Goal: Task Accomplishment & Management: Complete application form

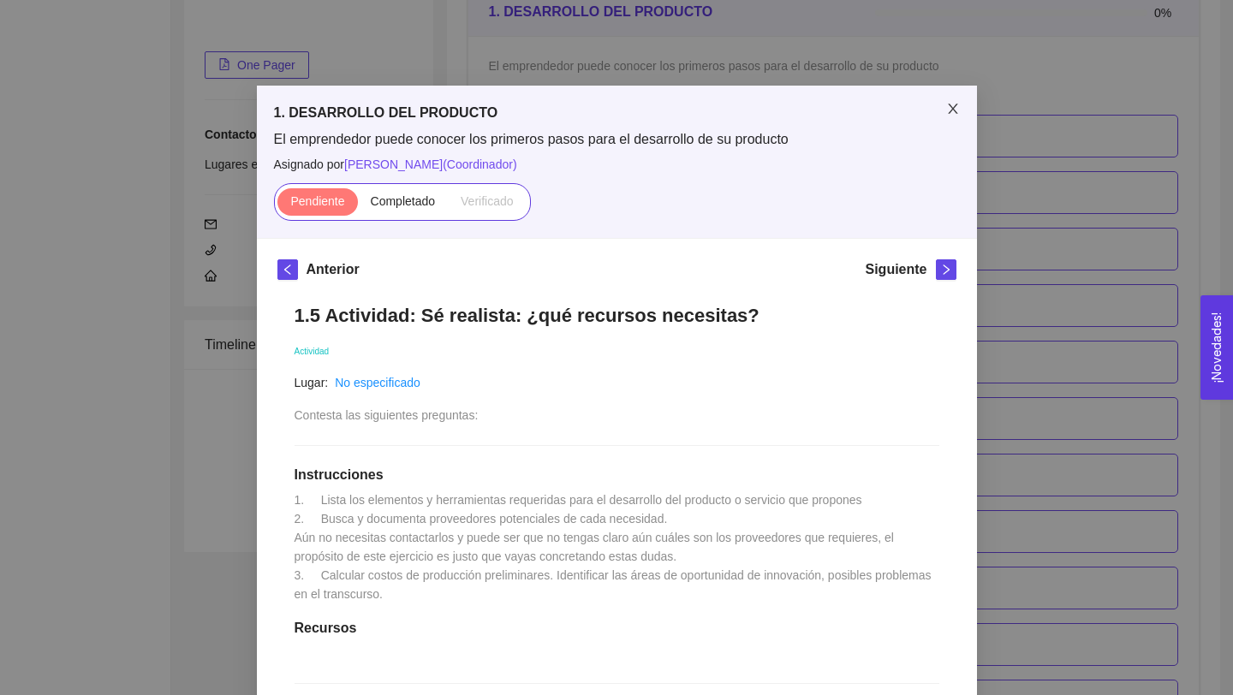
click at [955, 98] on span "Close" at bounding box center [953, 110] width 48 height 48
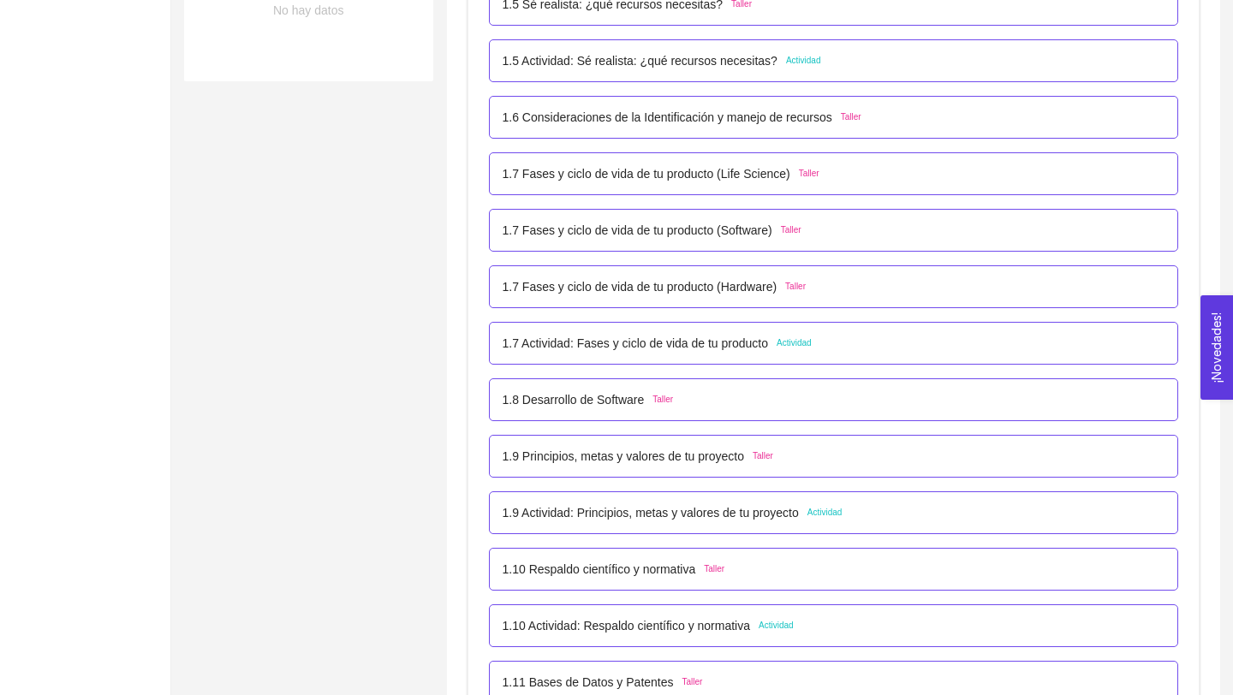
scroll to position [712, 0]
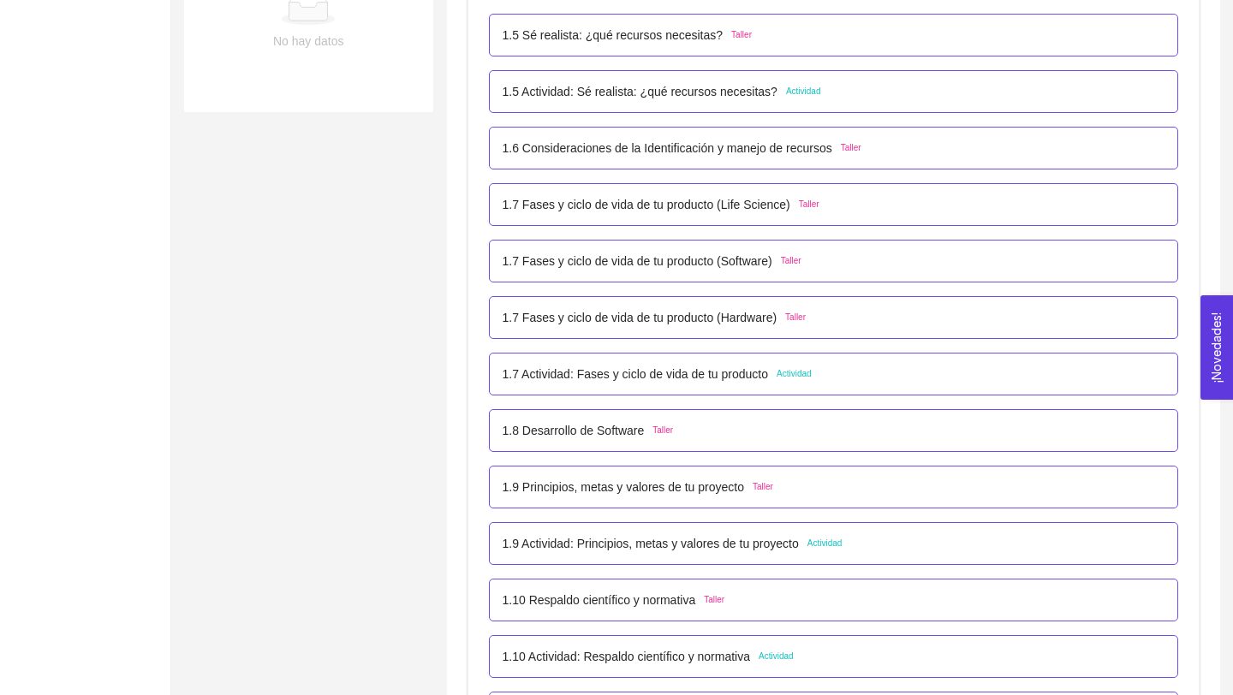
click at [712, 103] on div "1.5 Actividad: Sé realista: ¿qué recursos necesitas? Actividad" at bounding box center [834, 91] width 690 height 43
click at [724, 98] on p "1.5 Actividad: Sé realista: ¿qué recursos necesitas?" at bounding box center [640, 91] width 275 height 19
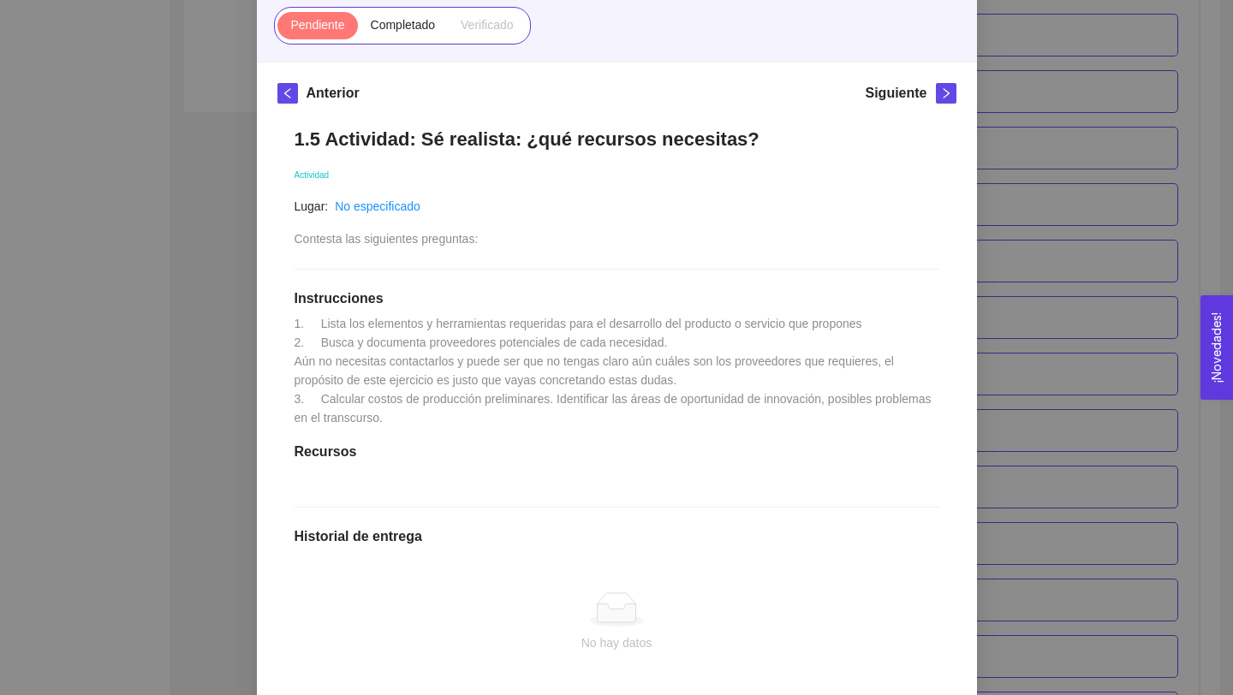
scroll to position [0, 0]
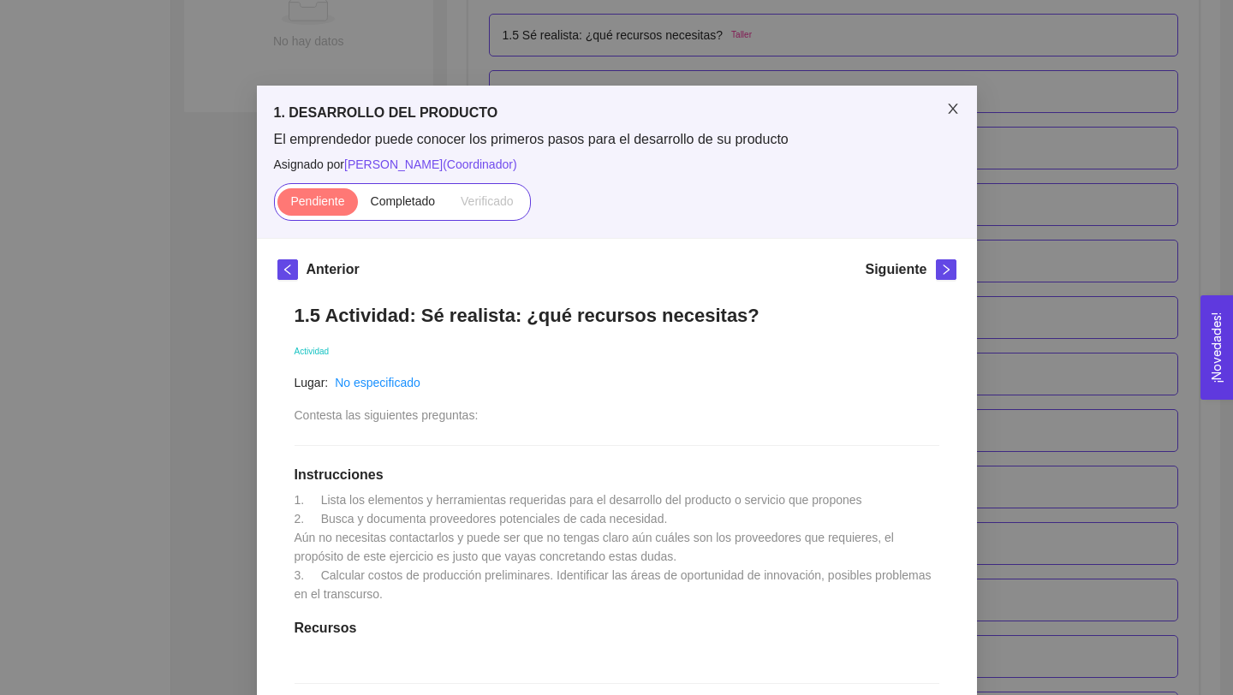
click at [953, 107] on icon "close" at bounding box center [953, 109] width 14 height 14
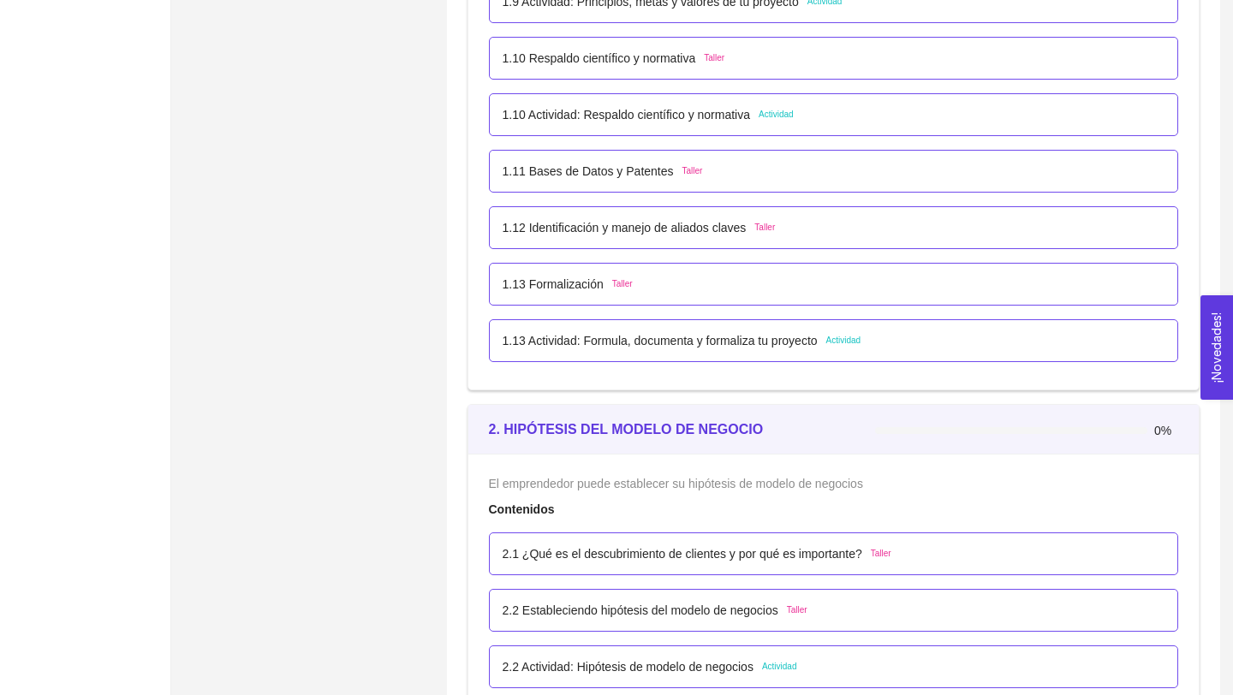
scroll to position [1344, 0]
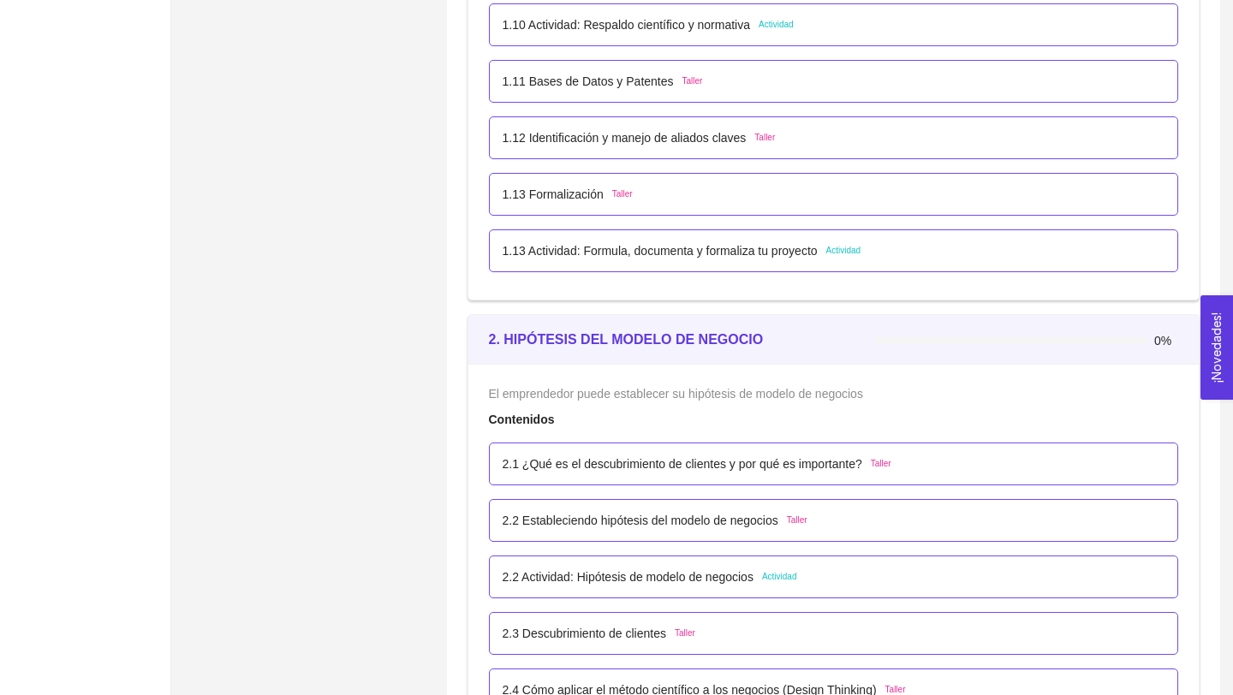
click at [764, 256] on p "1.13 Actividad: Formula, documenta y formaliza tu proyecto" at bounding box center [660, 250] width 315 height 19
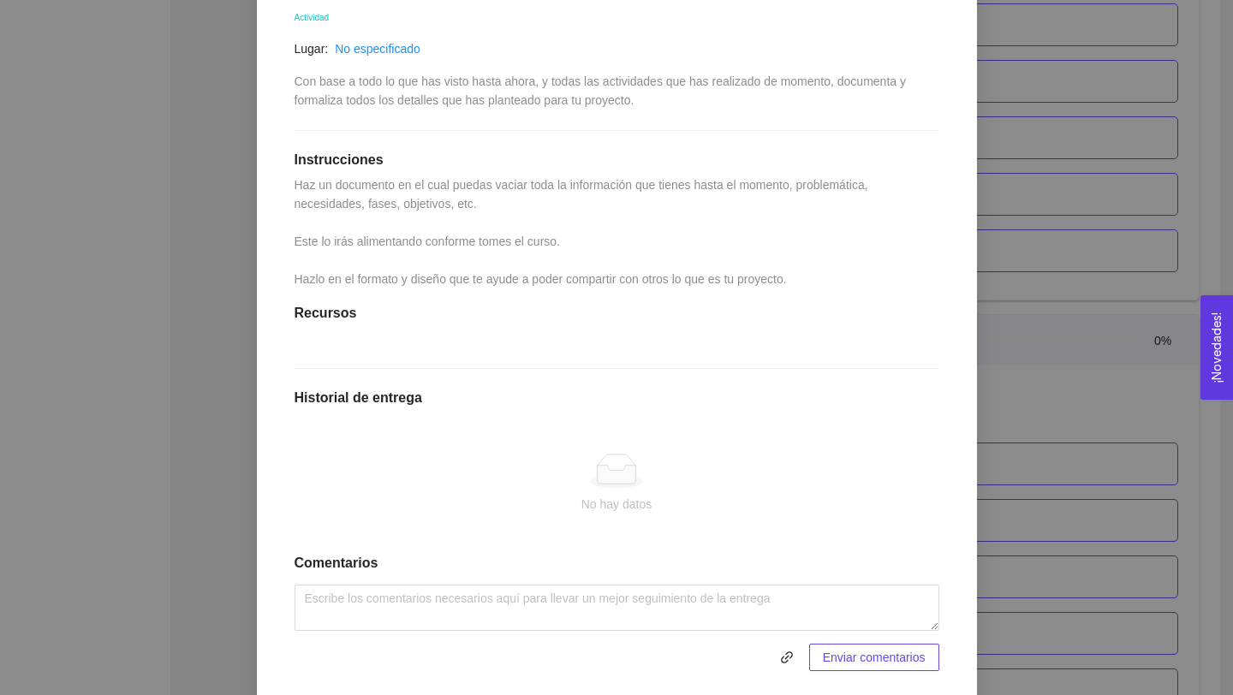
scroll to position [341, 0]
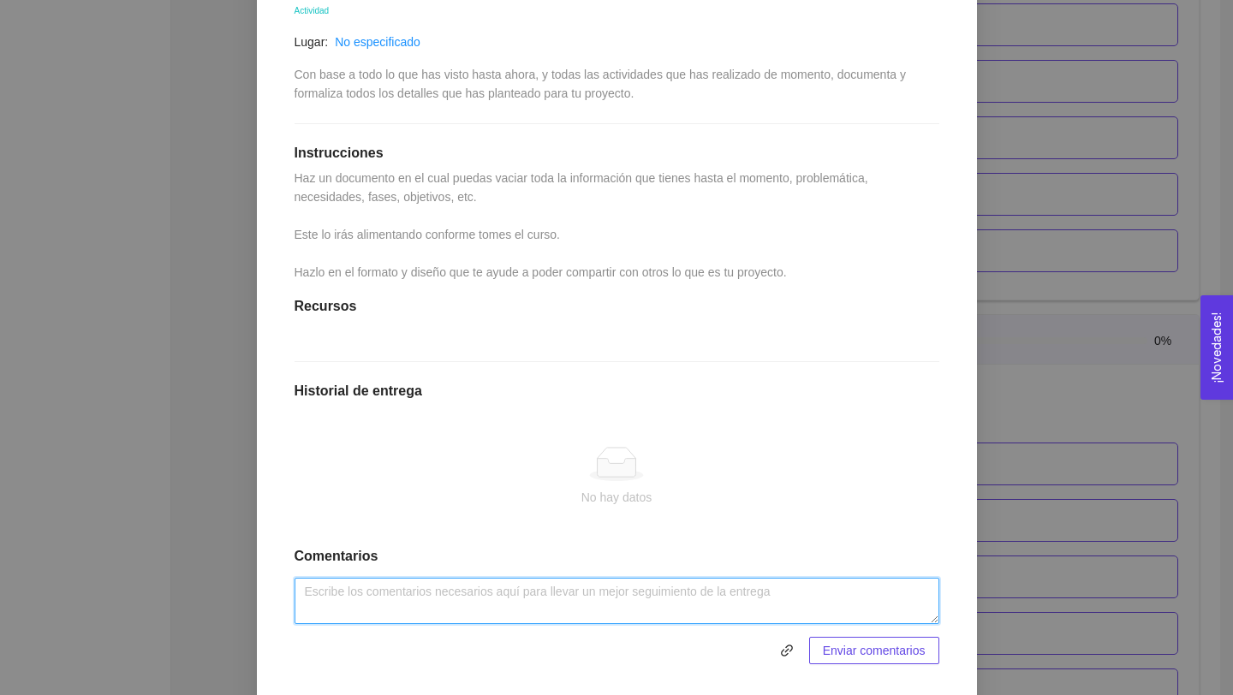
click at [760, 593] on textarea at bounding box center [617, 601] width 645 height 46
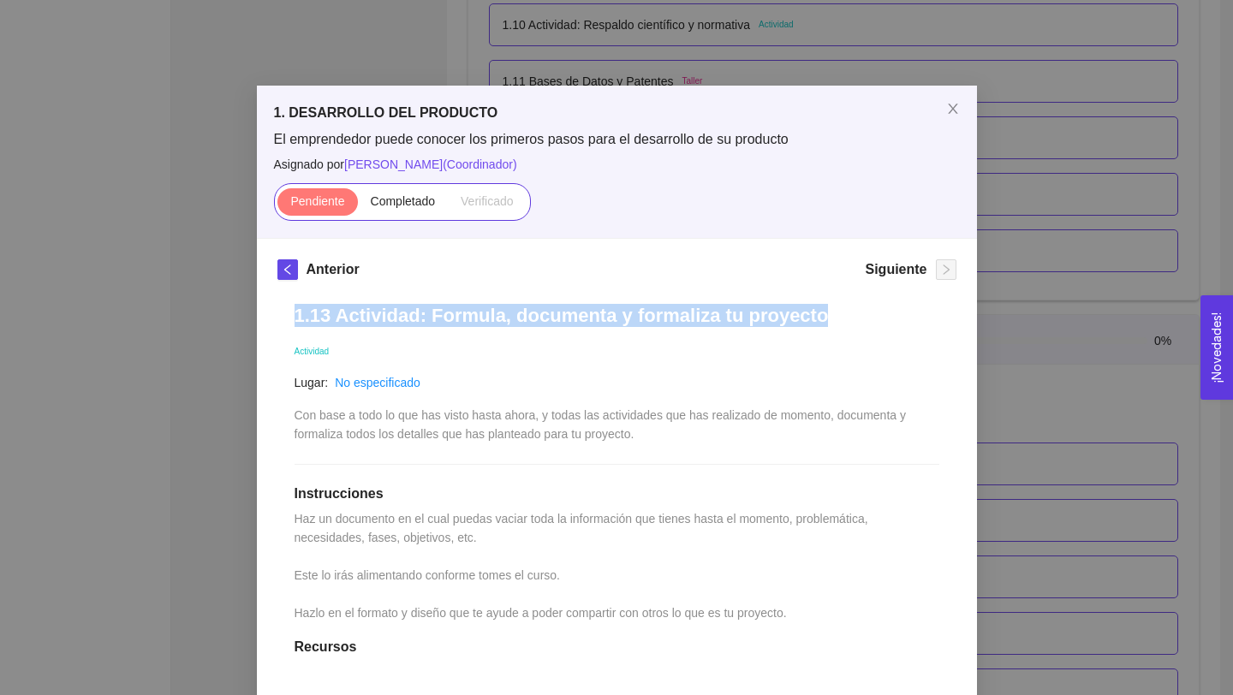
drag, startPoint x: 296, startPoint y: 317, endPoint x: 856, endPoint y: 315, distance: 560.1
click at [858, 315] on h1 "1.13 Actividad: Formula, documenta y formaliza tu proyecto" at bounding box center [617, 315] width 645 height 23
copy h1 "1.13 Actividad: Formula, documenta y formaliza tu proyecto"
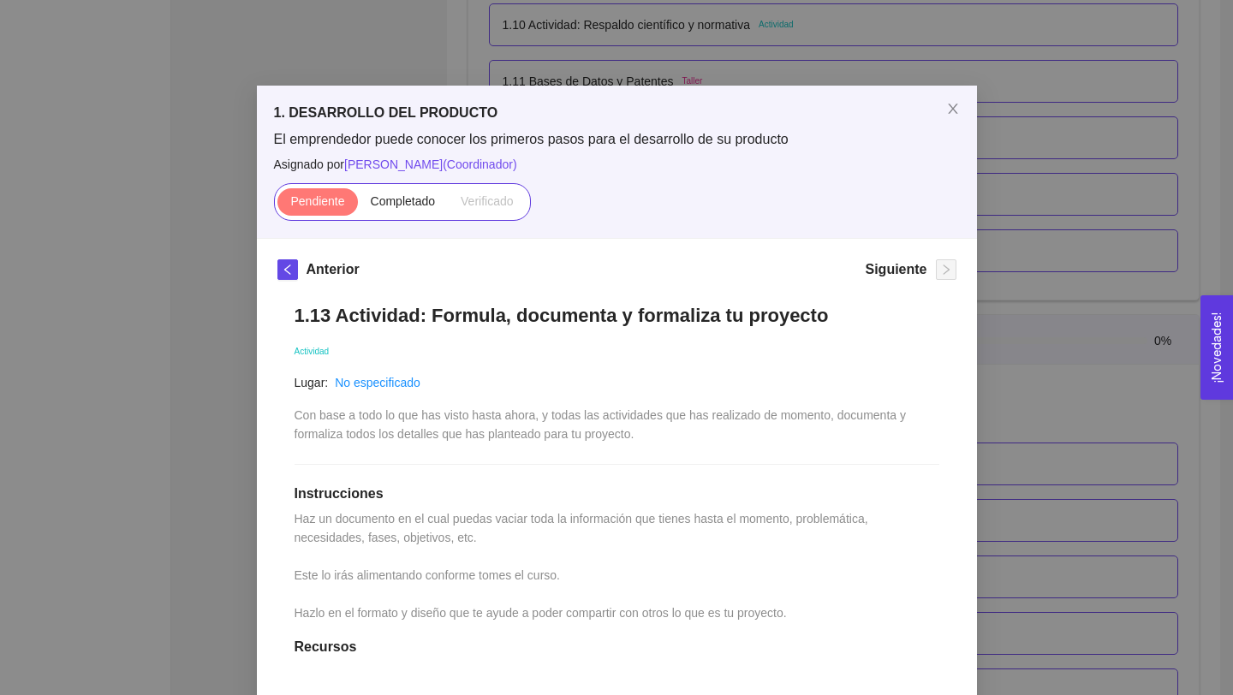
click at [817, 331] on div "1.13 Actividad: Formula, documenta y formaliza tu proyecto Actividad Lugar: No …" at bounding box center [616, 655] width 679 height 736
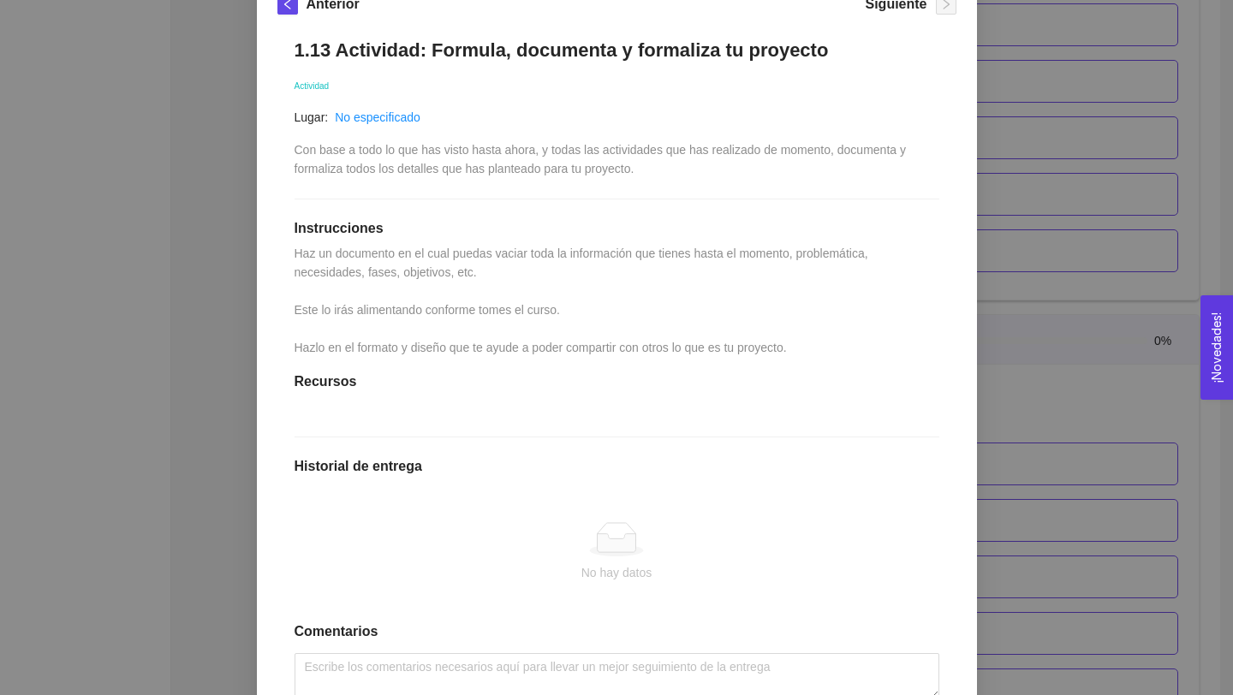
scroll to position [386, 0]
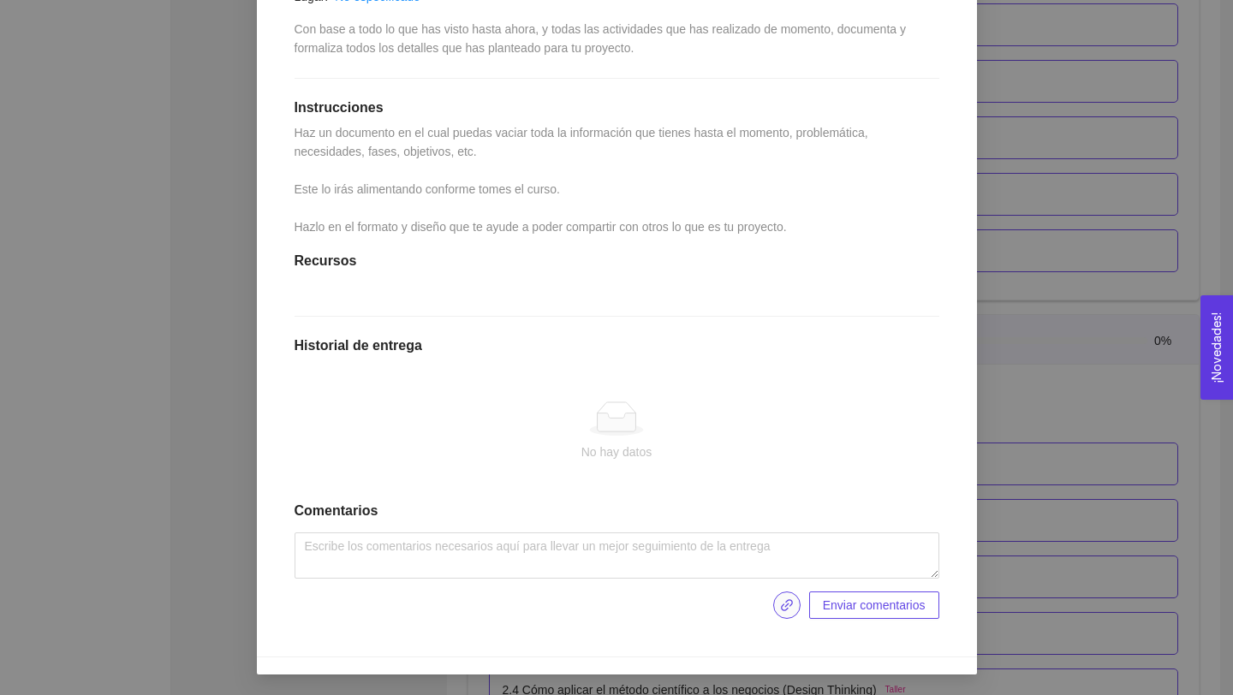
click at [785, 610] on icon "link" at bounding box center [787, 606] width 14 height 14
click at [859, 608] on span "Enviar entregables" at bounding box center [876, 605] width 100 height 19
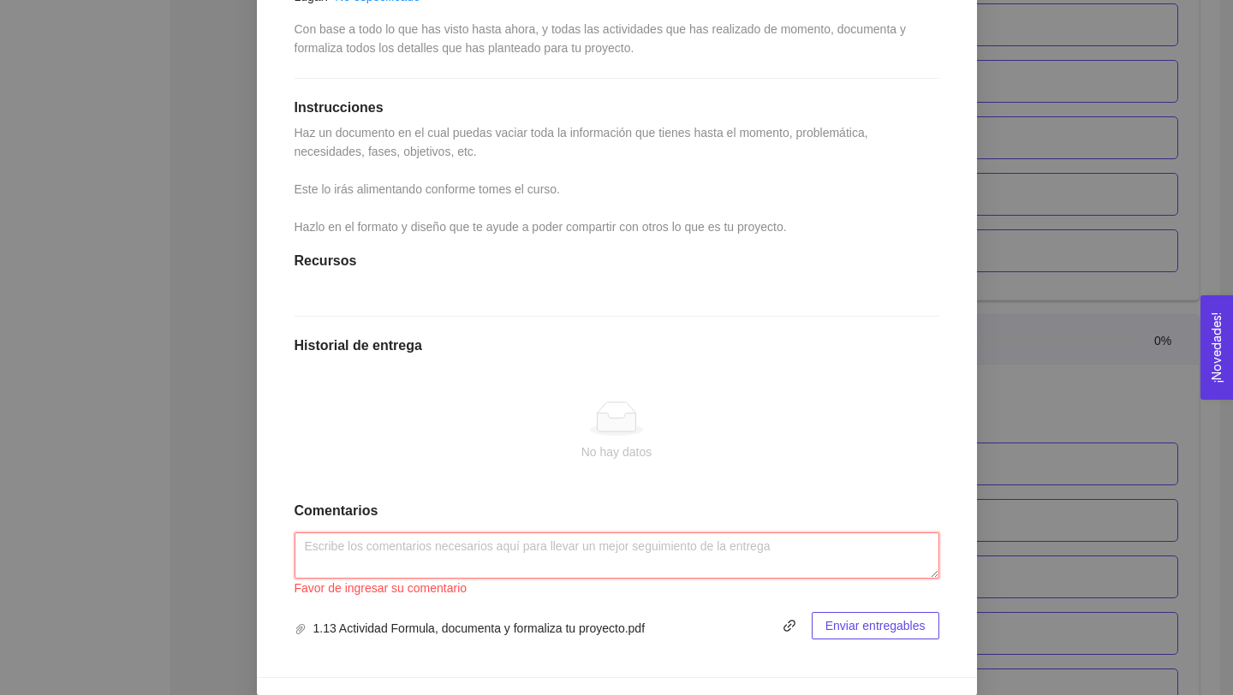
click at [618, 551] on textarea at bounding box center [617, 556] width 645 height 46
paste textarea "1.13 Actividad: Formula, documenta y formaliza tu proyecto"
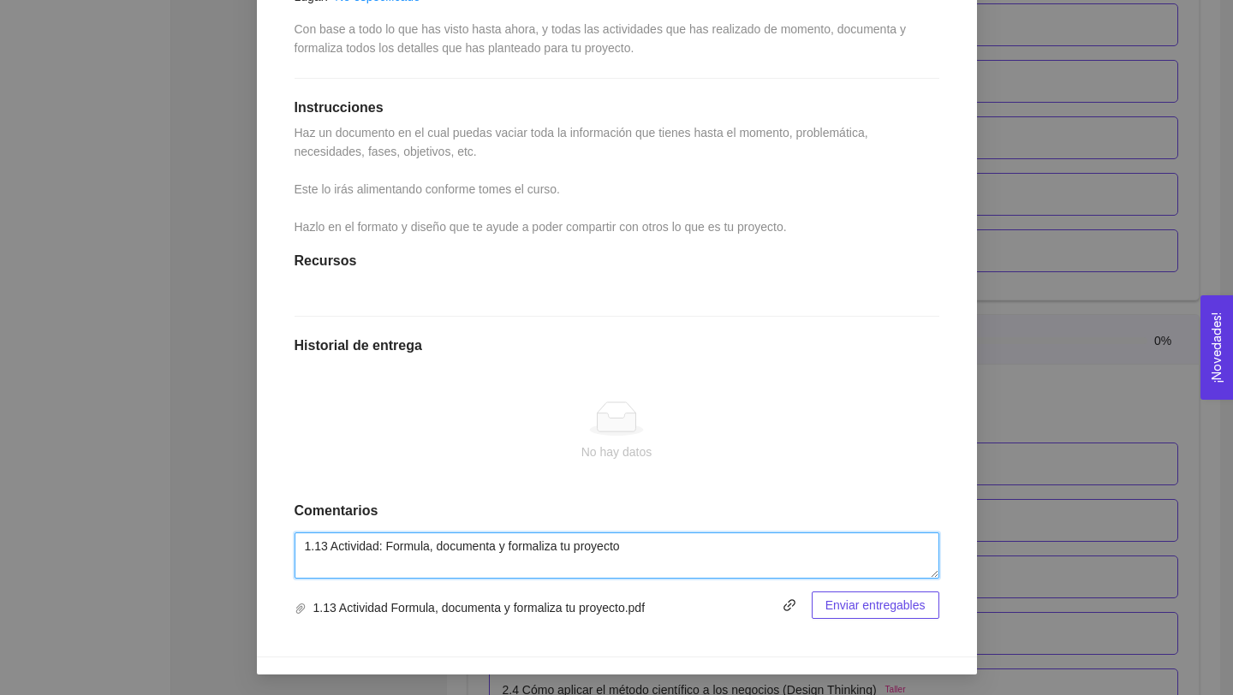
type textarea "1.13 Actividad: Formula, documenta y formaliza tu proyecto"
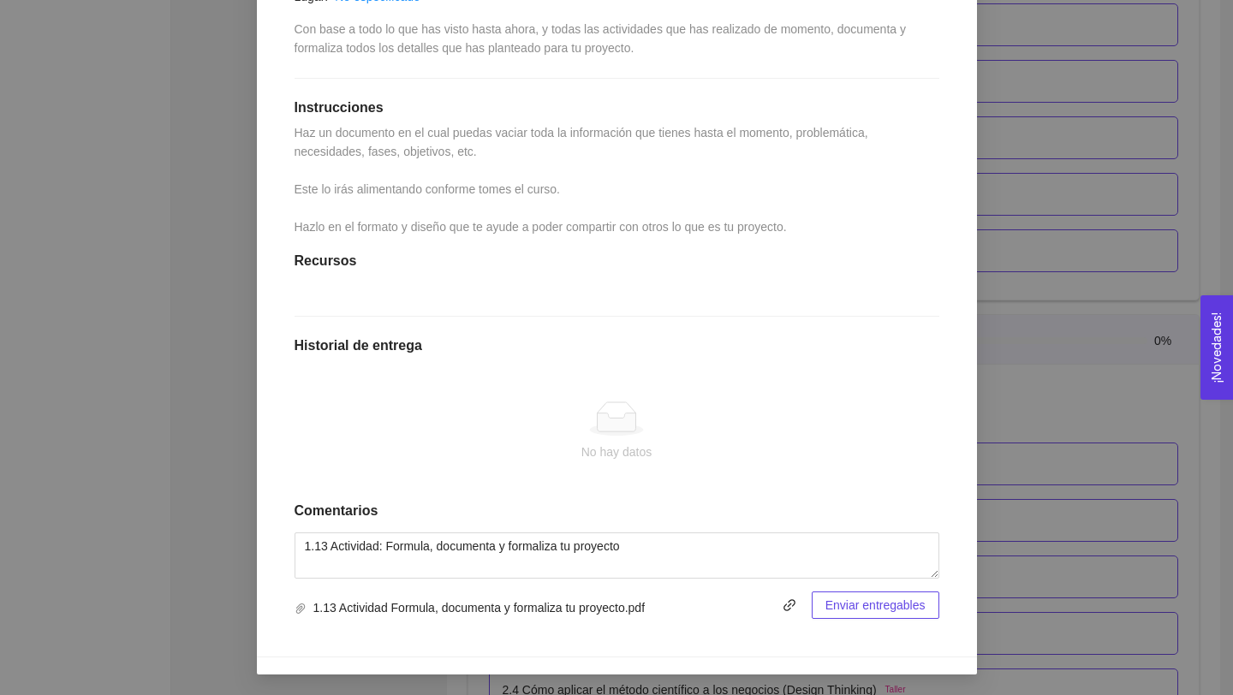
click at [862, 603] on span "Enviar entregables" at bounding box center [876, 605] width 100 height 19
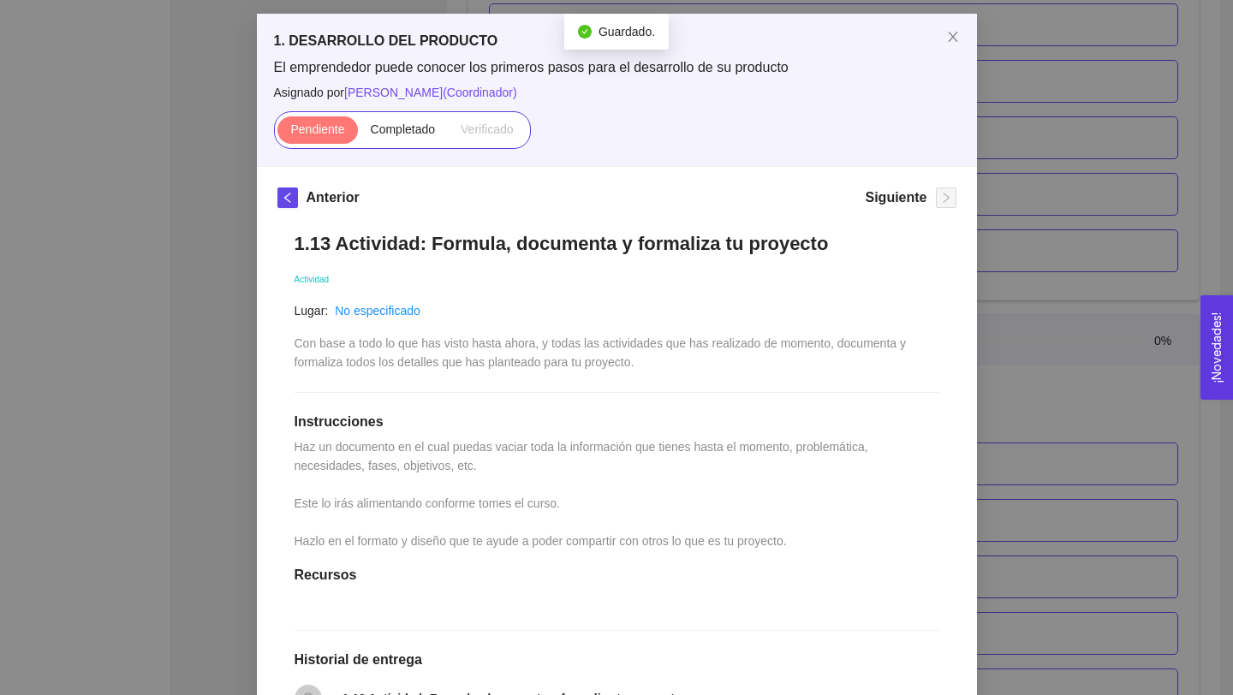
scroll to position [59, 0]
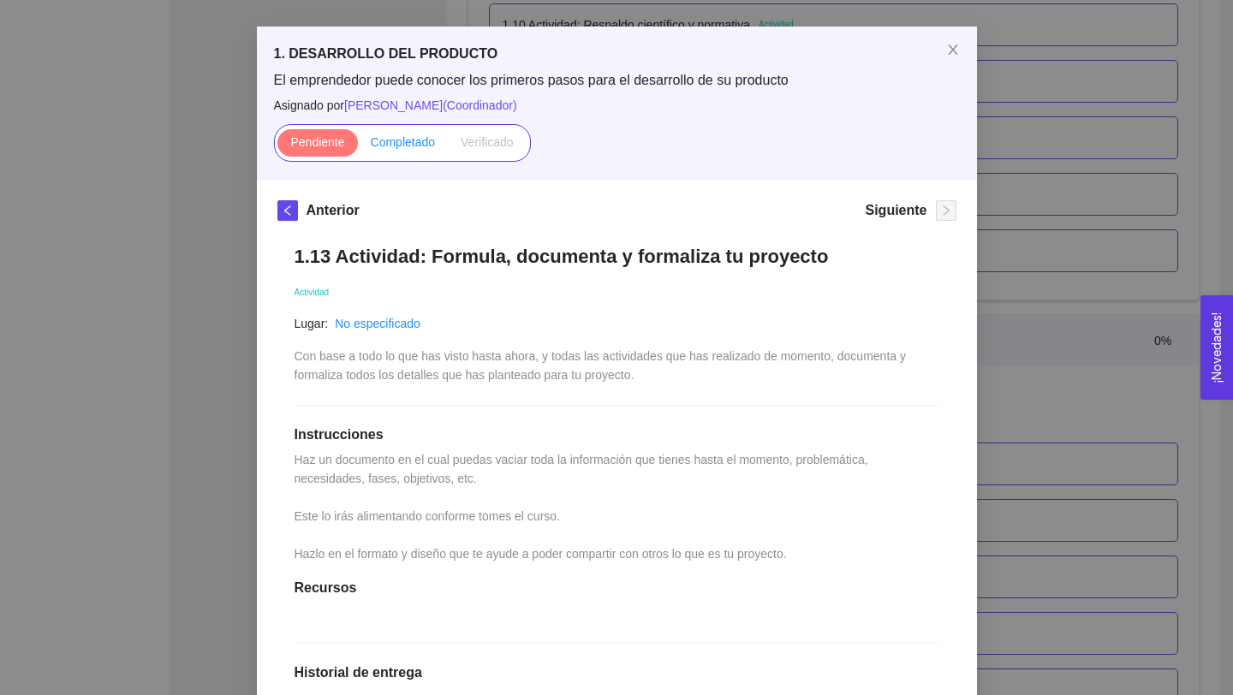
click at [397, 147] on span "Completado" at bounding box center [403, 142] width 65 height 14
click at [358, 146] on input "Completado" at bounding box center [358, 146] width 0 height 0
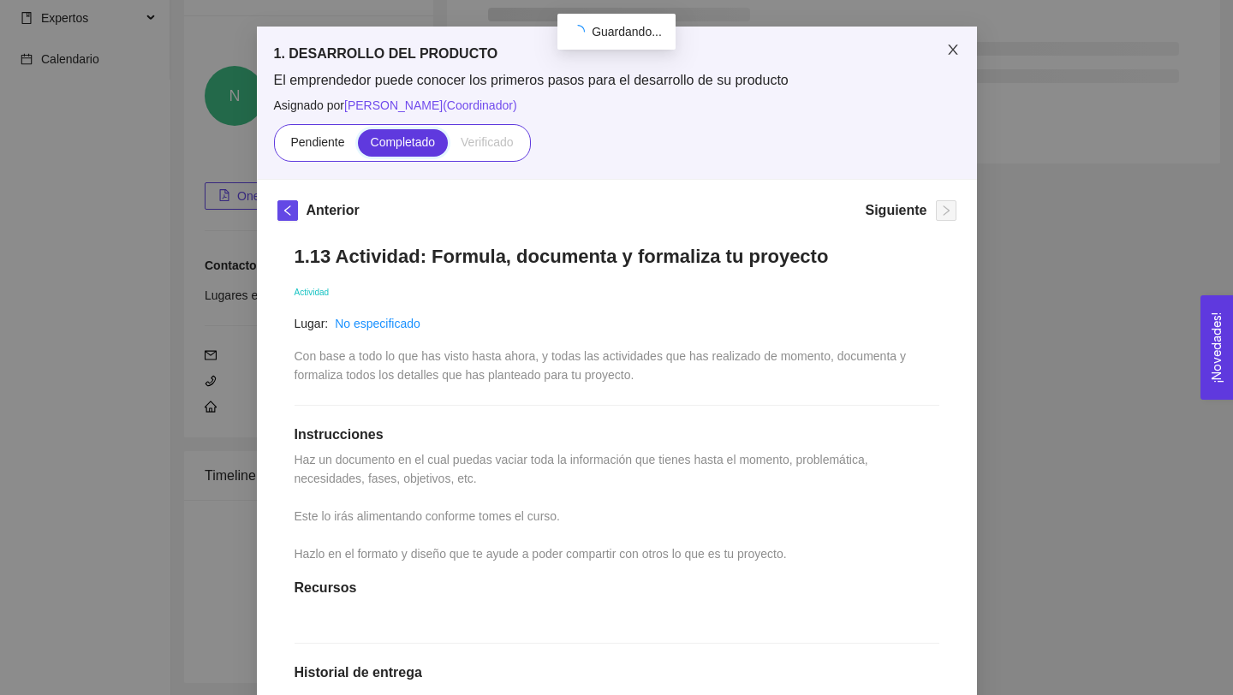
scroll to position [1344, 0]
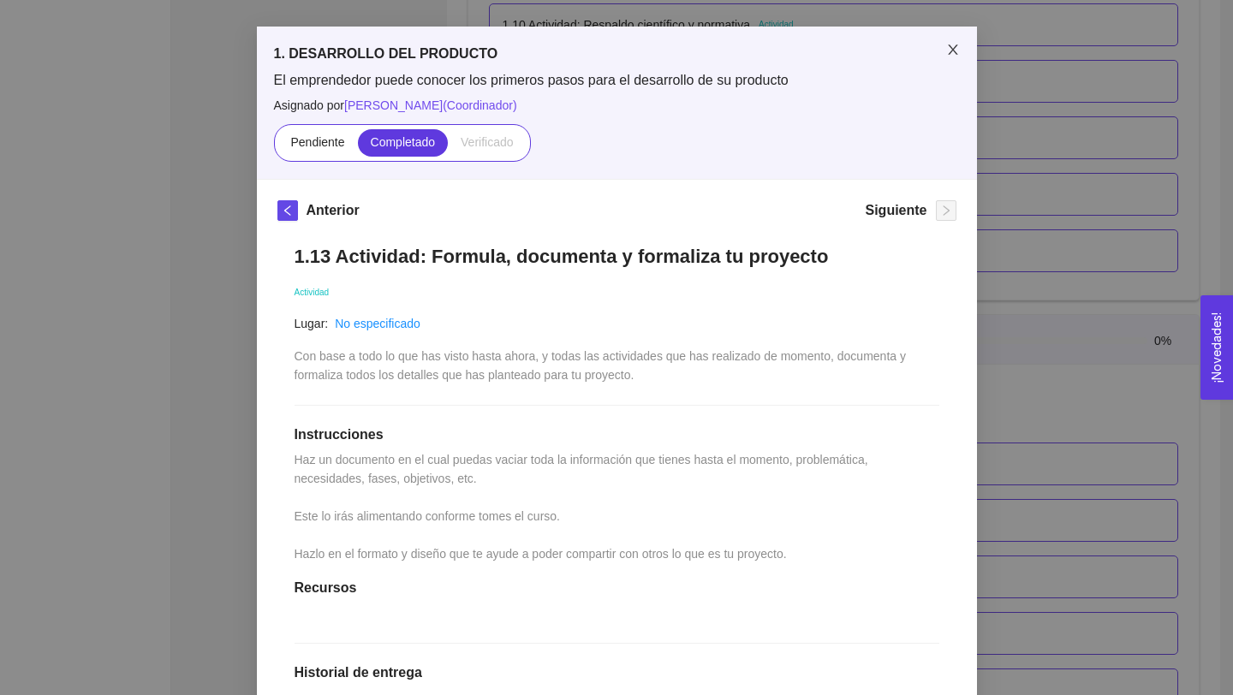
click at [952, 49] on icon "close" at bounding box center [953, 50] width 14 height 14
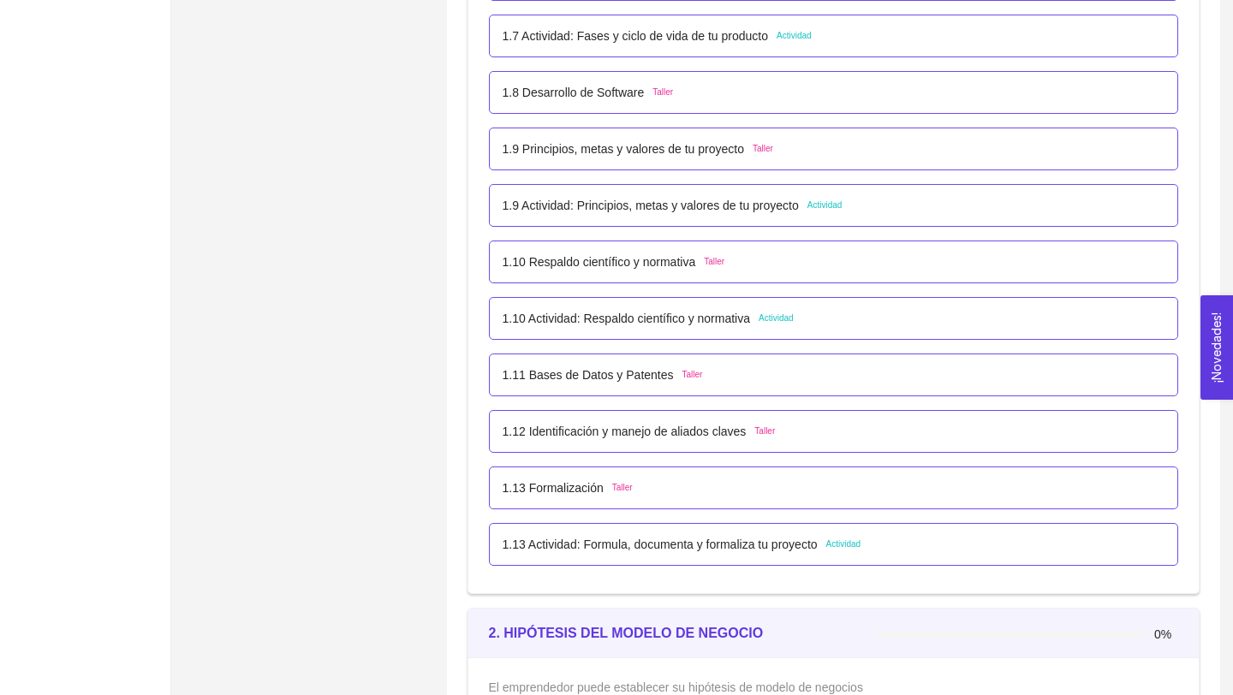
scroll to position [1039, 0]
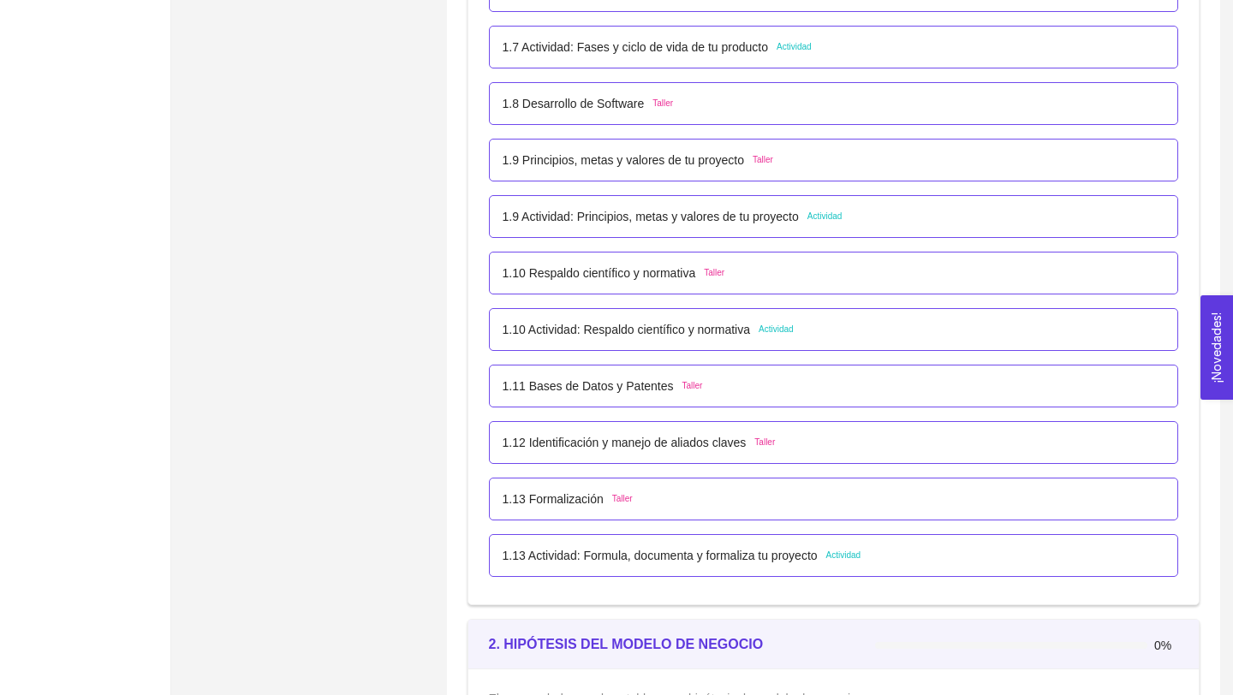
click at [680, 562] on p "1.13 Actividad: Formula, documenta y formaliza tu proyecto" at bounding box center [660, 555] width 315 height 19
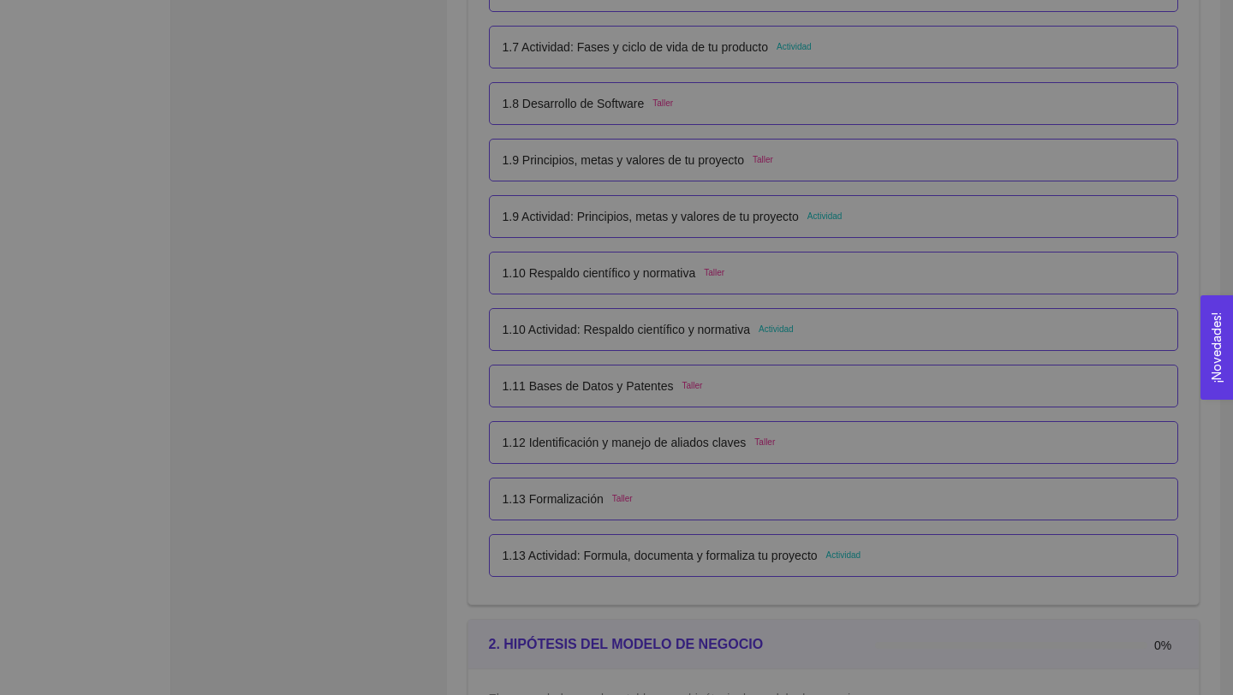
scroll to position [0, 0]
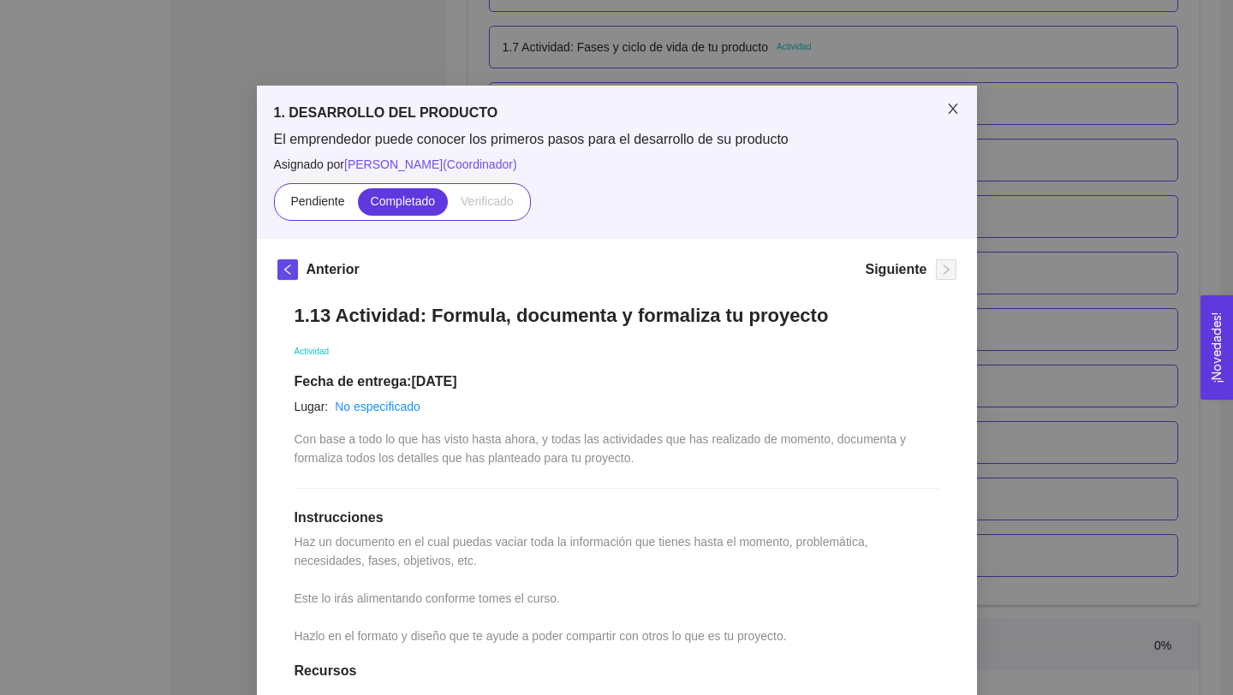
click at [956, 106] on icon "close" at bounding box center [952, 109] width 9 height 10
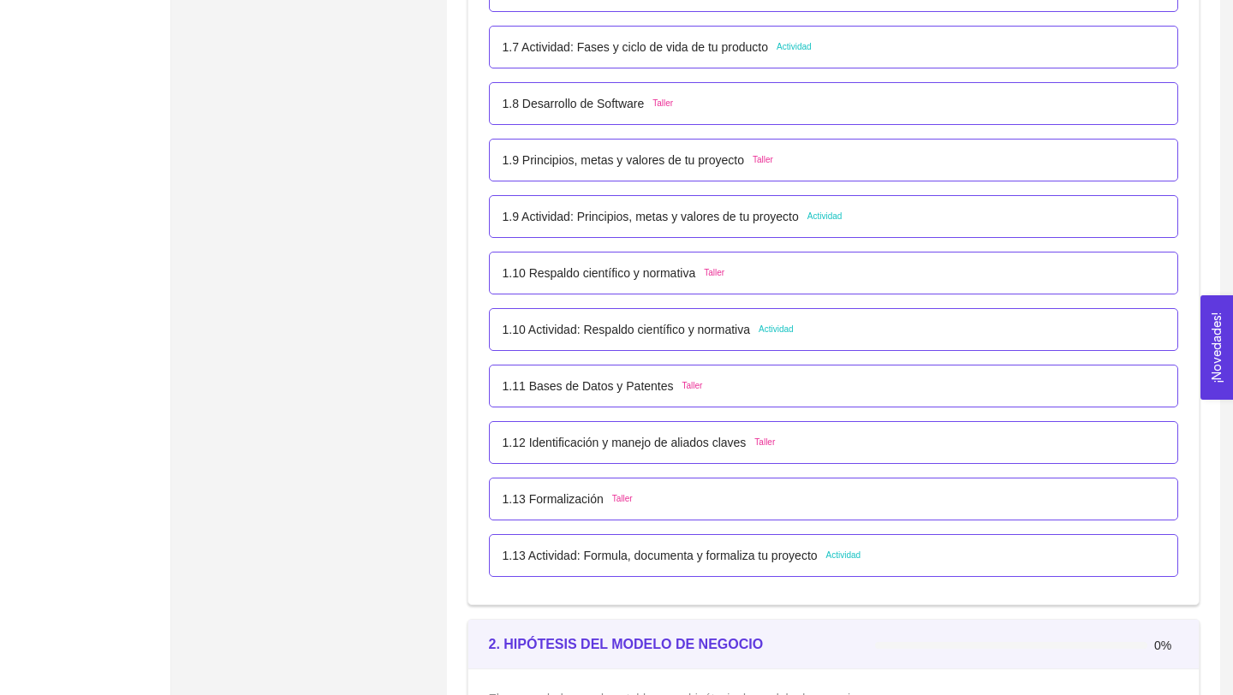
click at [681, 331] on p "1.10 Actividad: Respaldo científico y normativa" at bounding box center [627, 329] width 248 height 19
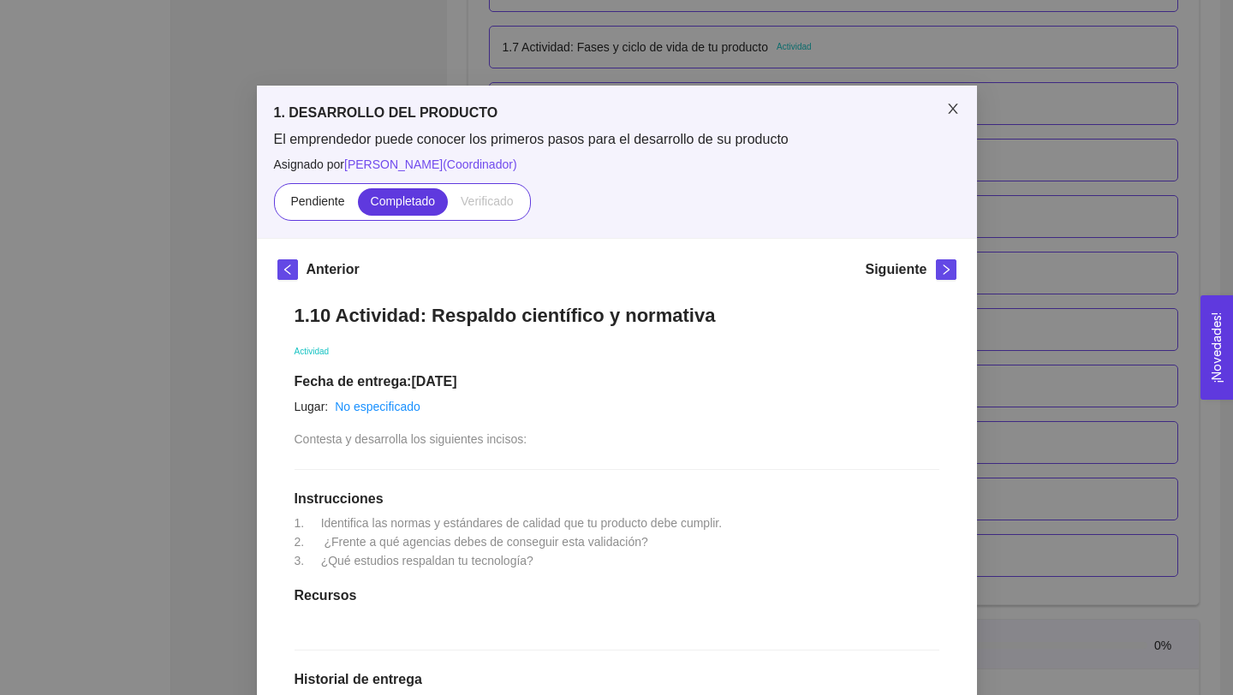
click at [946, 104] on icon "close" at bounding box center [953, 109] width 14 height 14
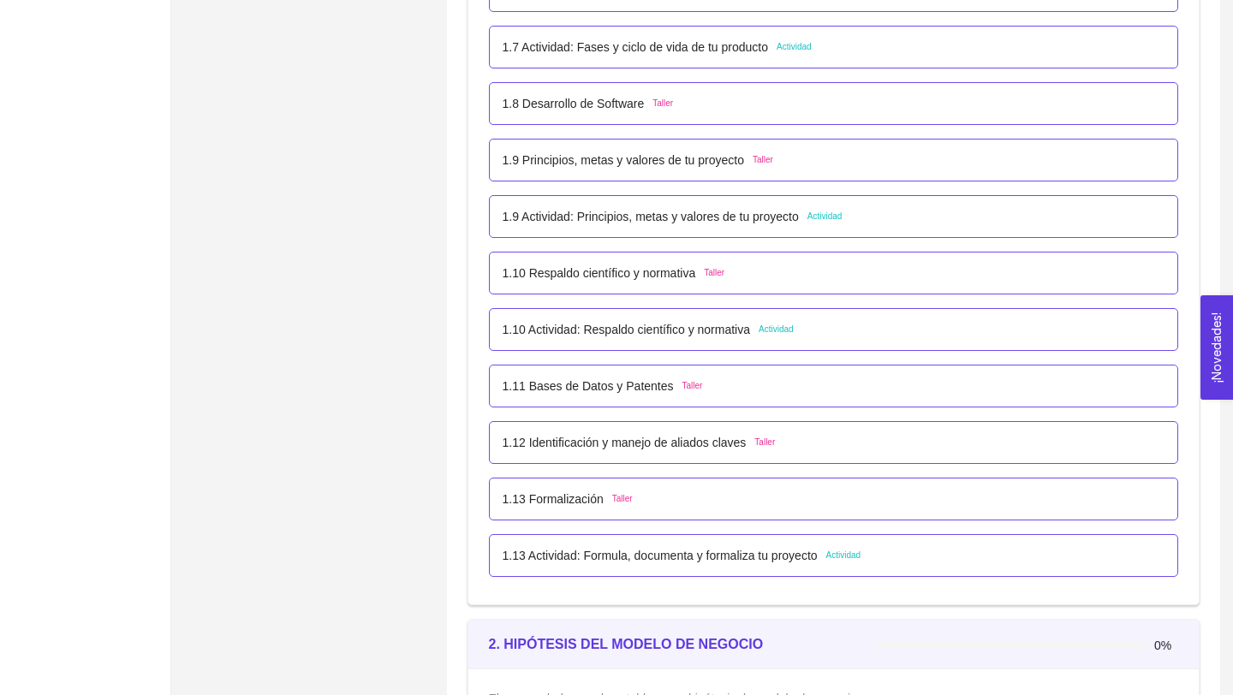
click at [718, 211] on p "1.9 Actividad: Principios, metas y valores de tu proyecto" at bounding box center [651, 216] width 296 height 19
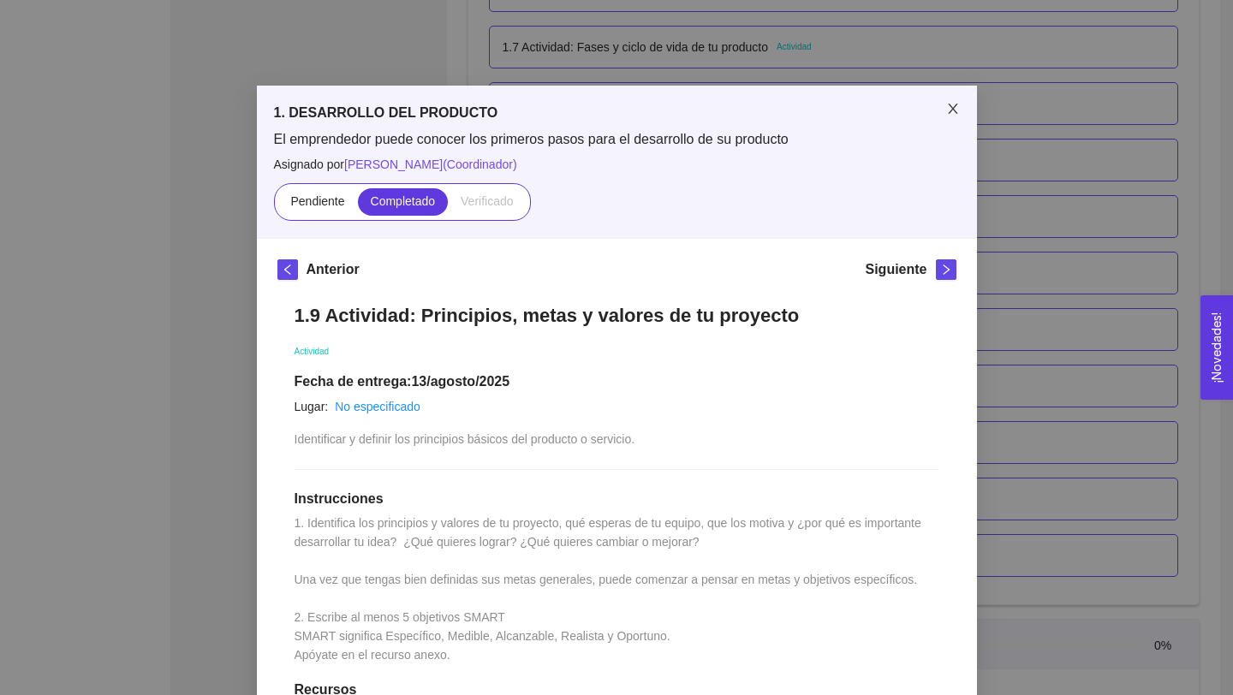
click at [952, 108] on icon "close" at bounding box center [953, 109] width 14 height 14
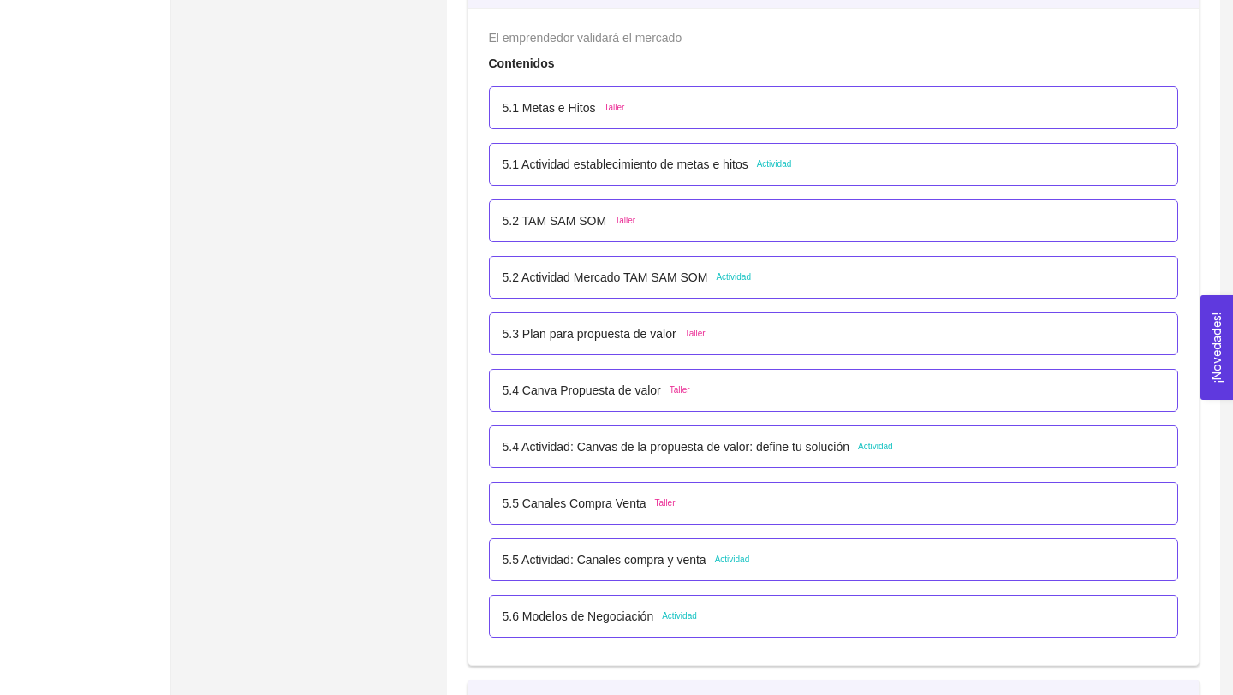
scroll to position [3299, 0]
click at [644, 563] on p "5.5 Actividad: Canales compra y venta" at bounding box center [605, 562] width 204 height 19
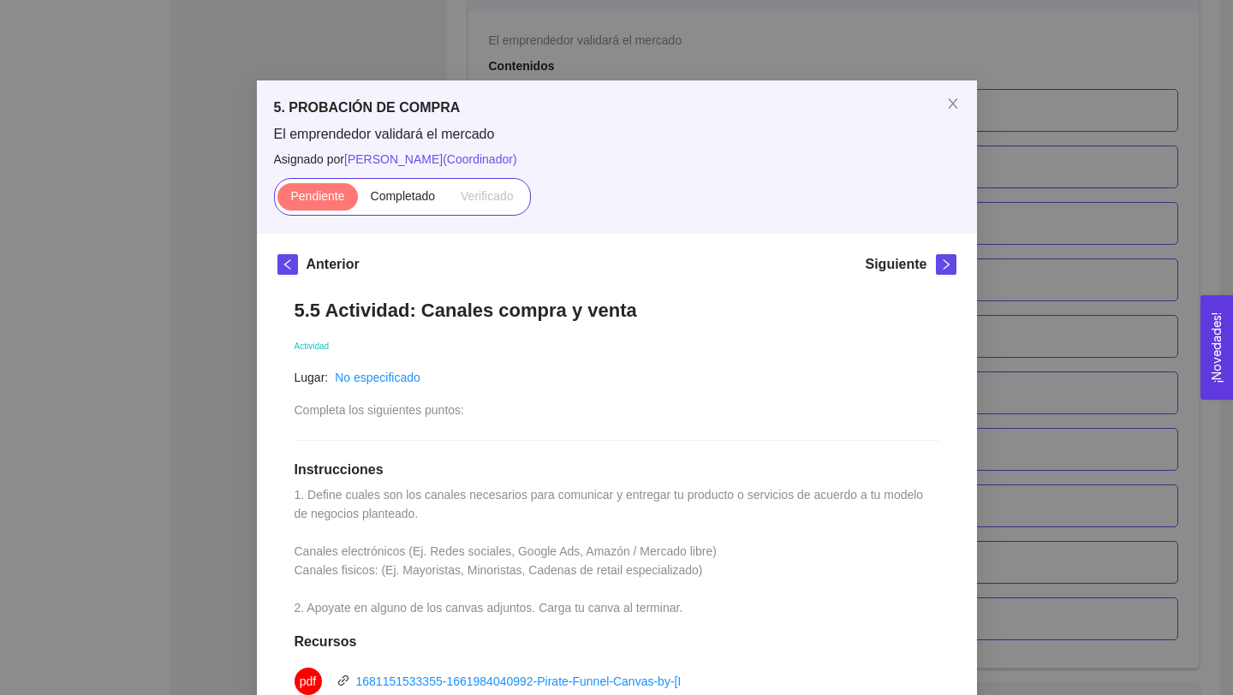
scroll to position [0, 0]
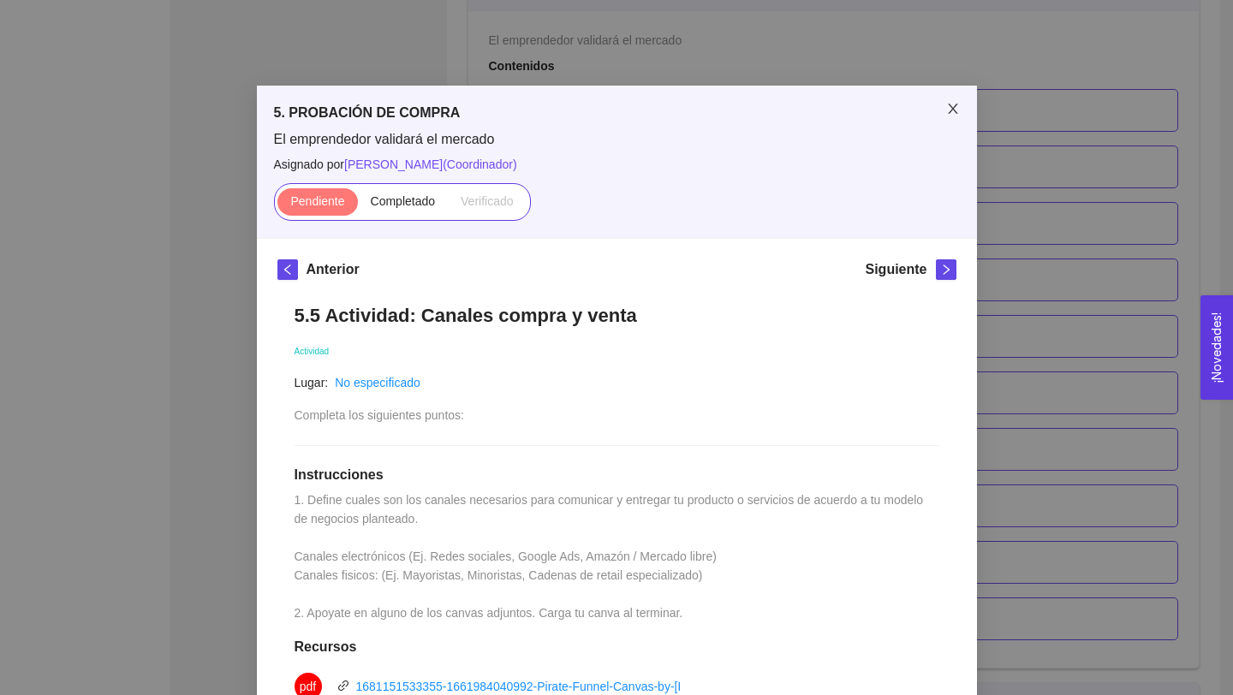
click at [952, 105] on icon "close" at bounding box center [953, 109] width 14 height 14
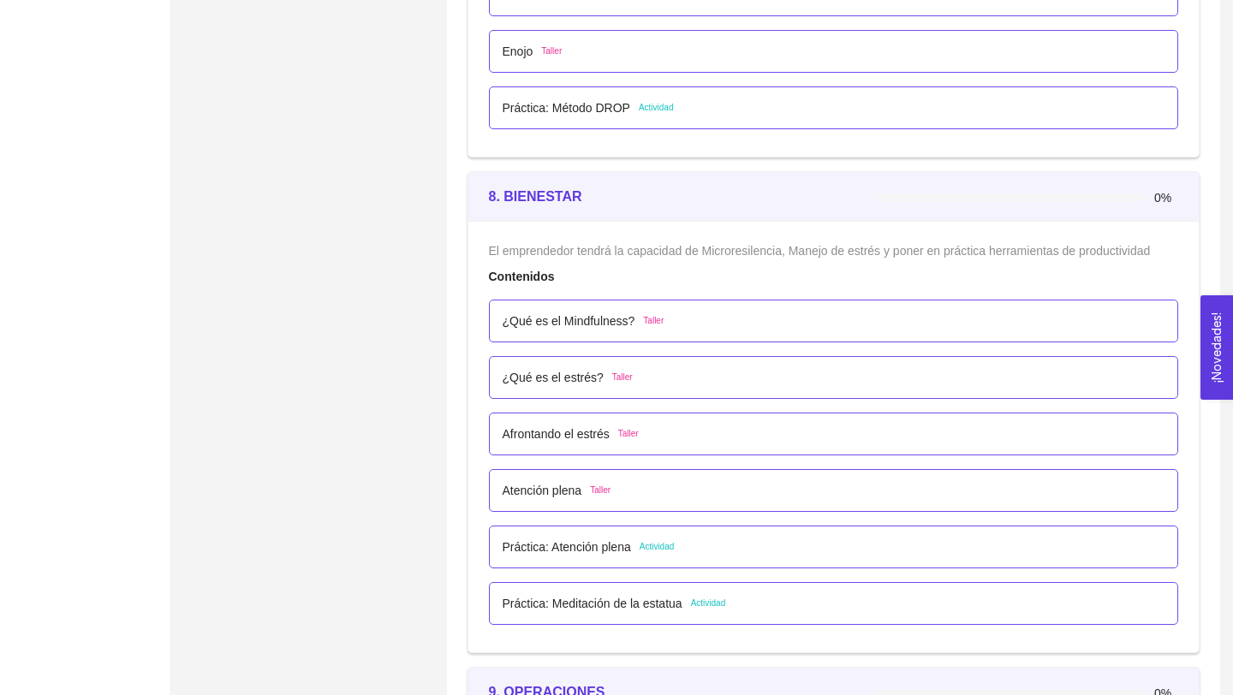
scroll to position [4988, 0]
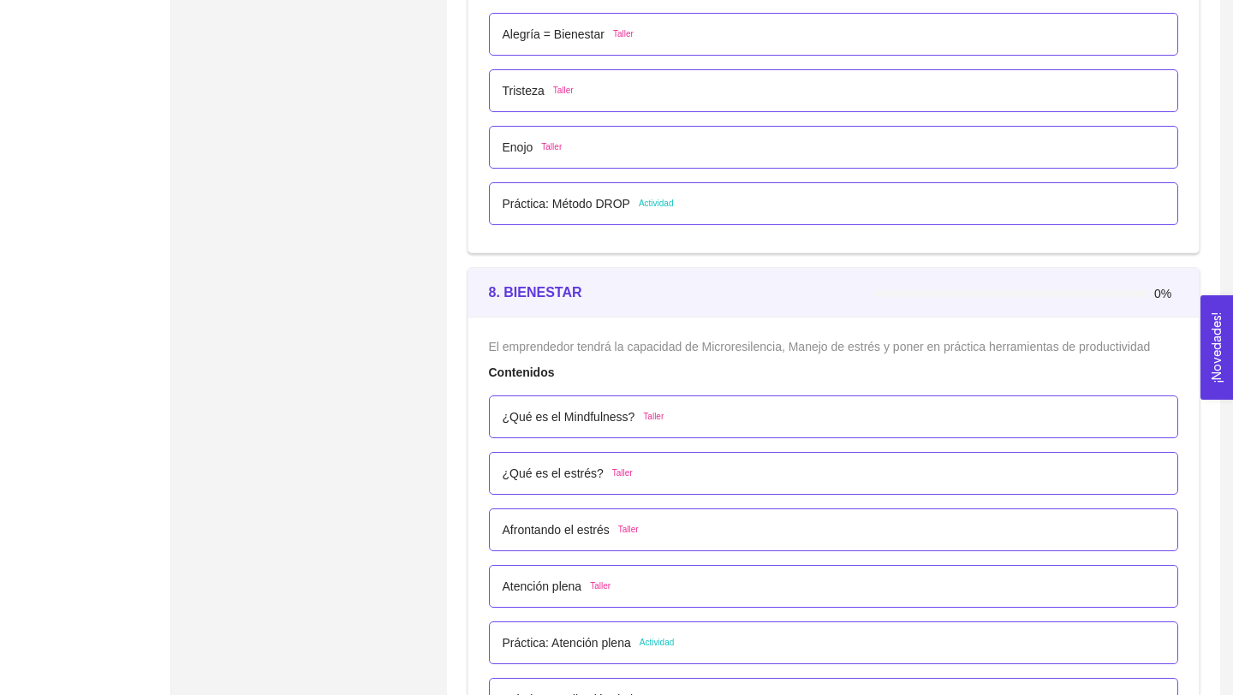
click at [594, 649] on p "Práctica: Atención plena" at bounding box center [567, 643] width 128 height 19
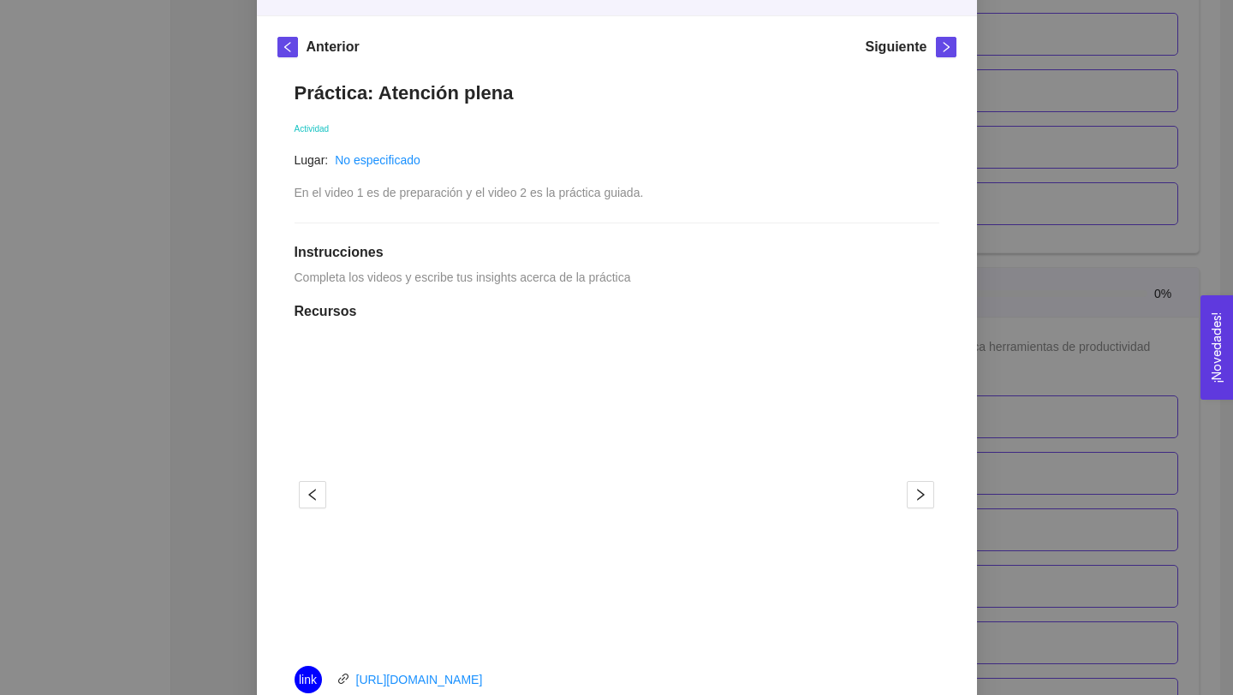
scroll to position [0, 0]
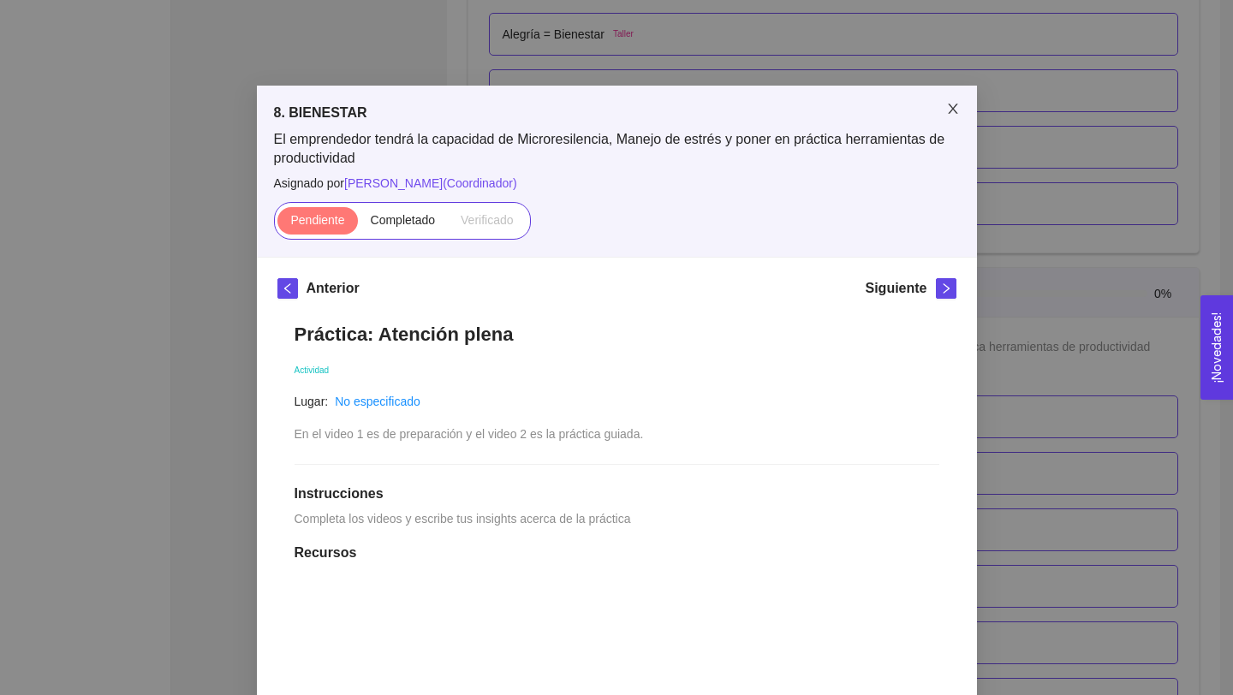
click at [957, 109] on icon "close" at bounding box center [953, 109] width 14 height 14
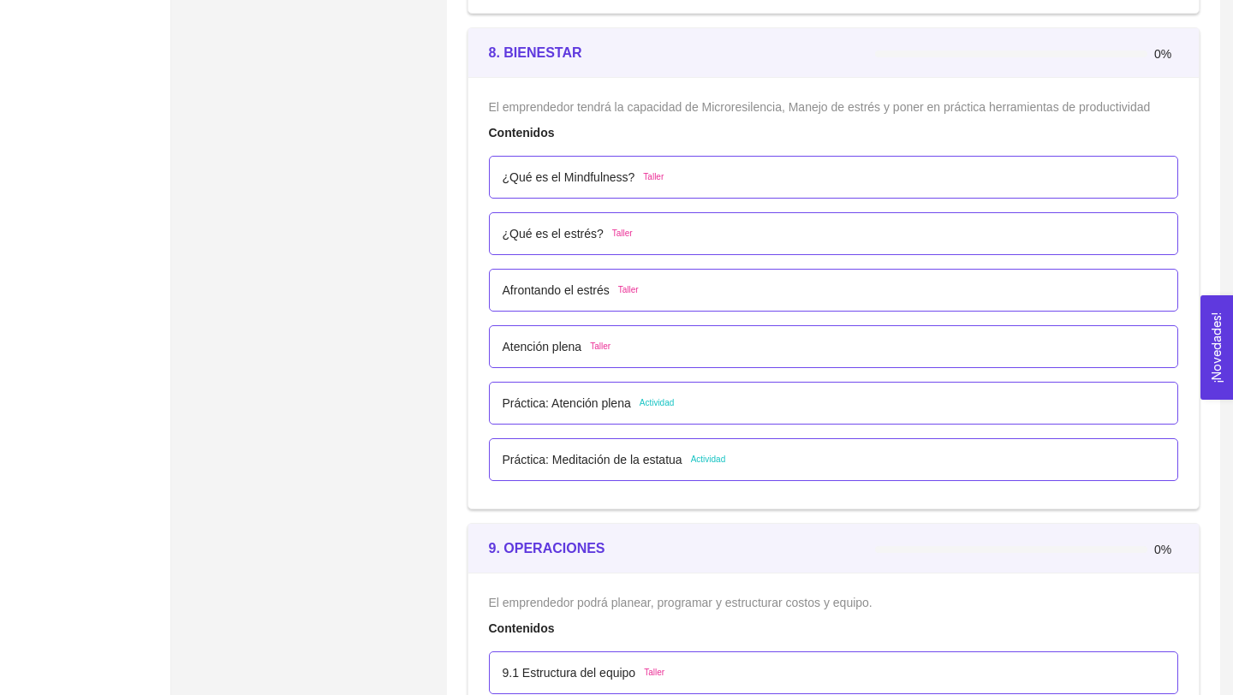
scroll to position [5229, 0]
click at [665, 468] on p "Práctica: Meditación de la estatua" at bounding box center [593, 459] width 180 height 19
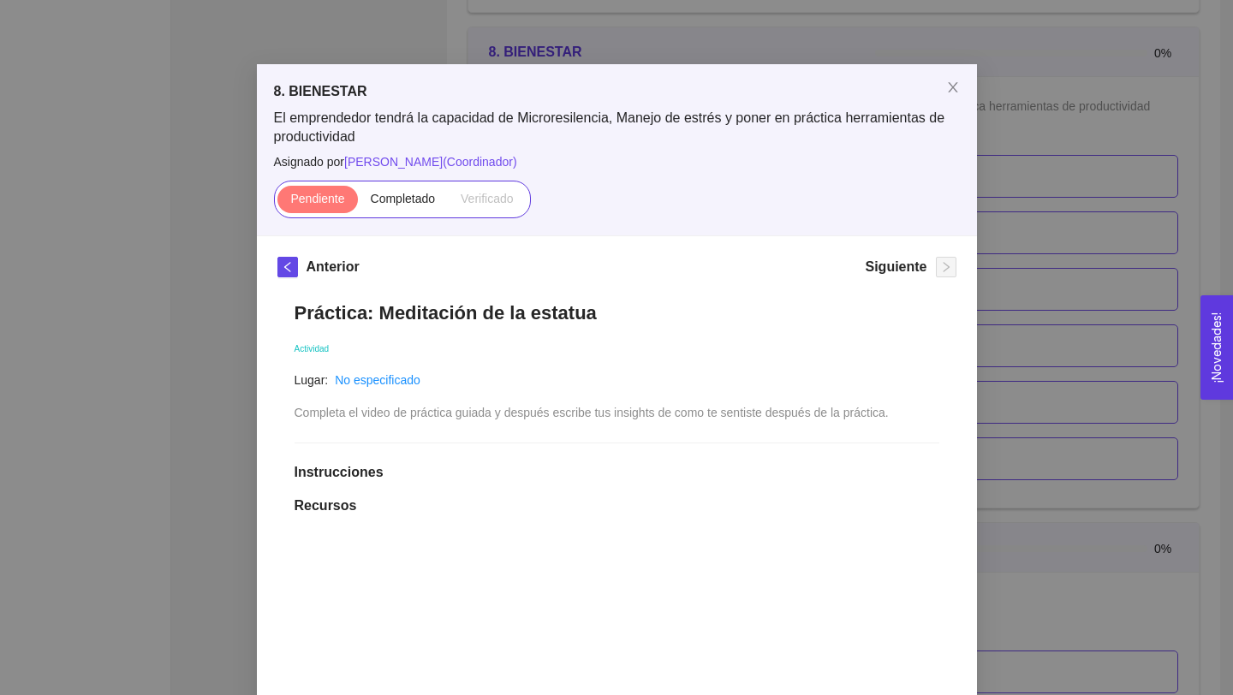
scroll to position [0, 0]
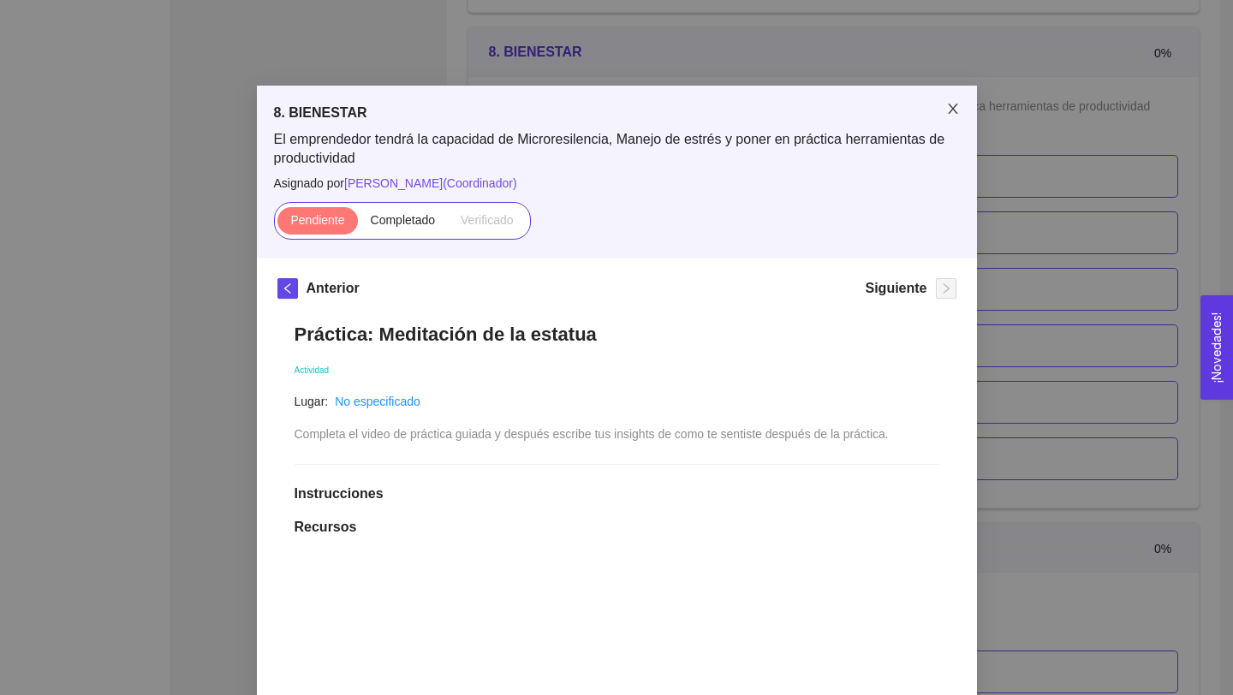
click at [947, 114] on icon "close" at bounding box center [953, 109] width 14 height 14
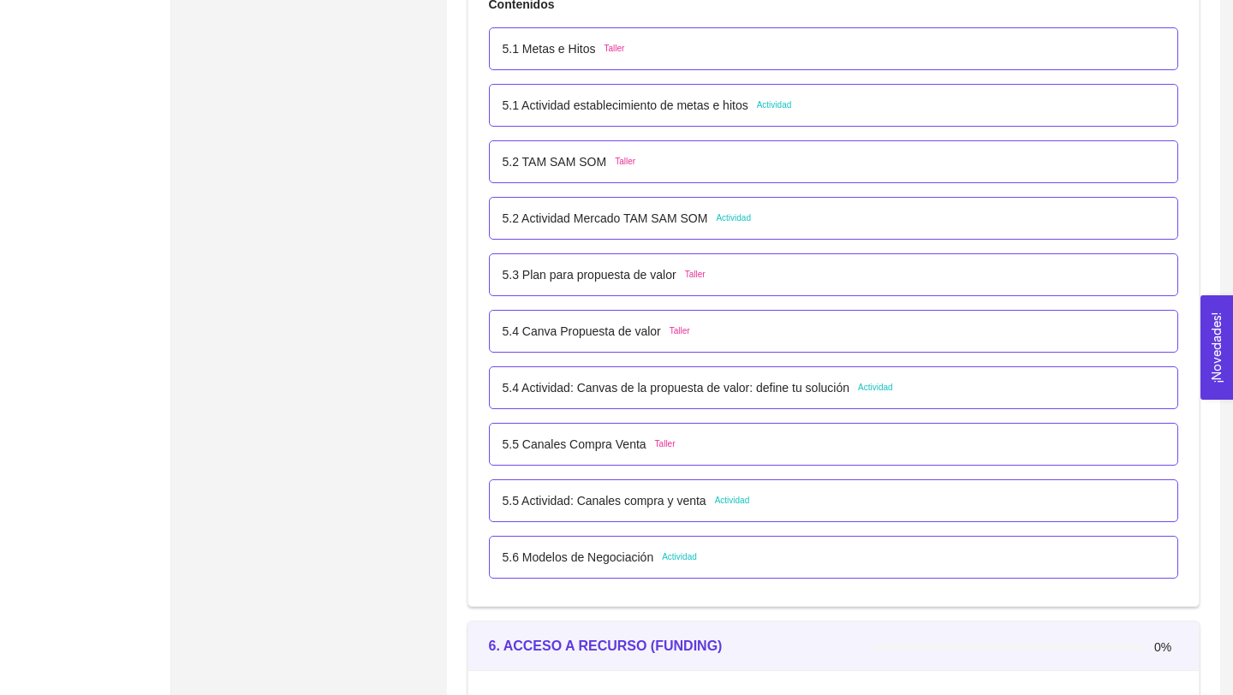
scroll to position [3338, 0]
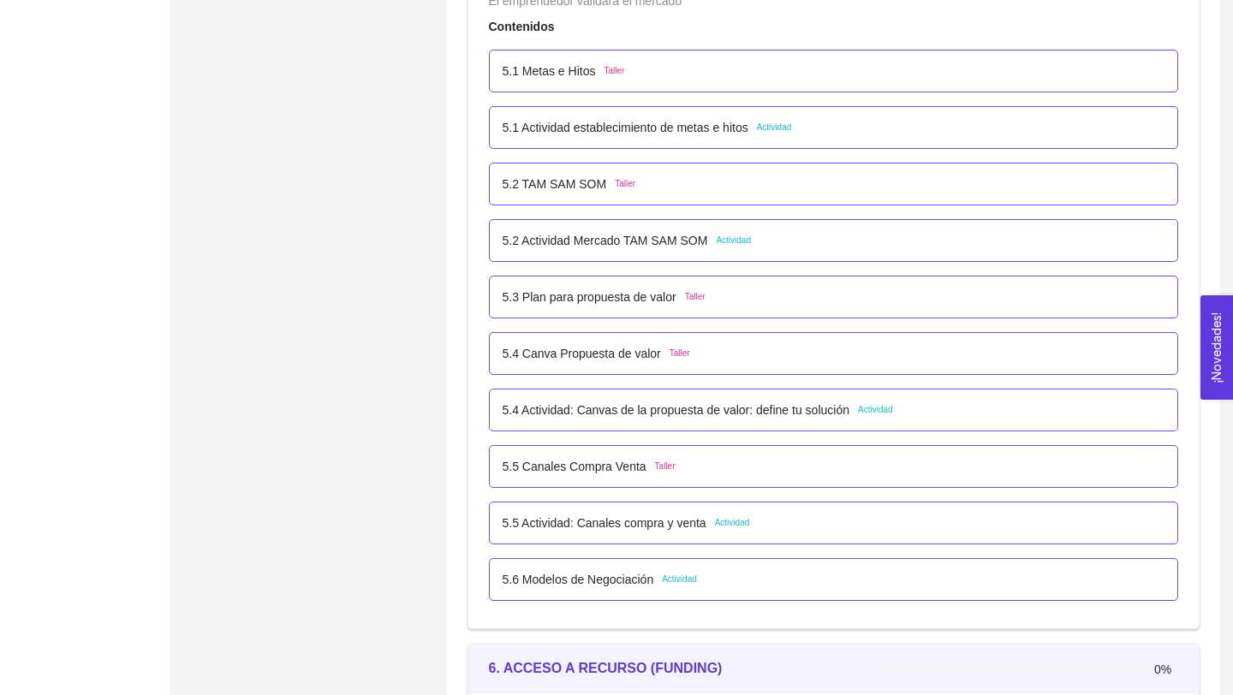
click at [679, 532] on p "5.5 Actividad: Canales compra y venta" at bounding box center [605, 523] width 204 height 19
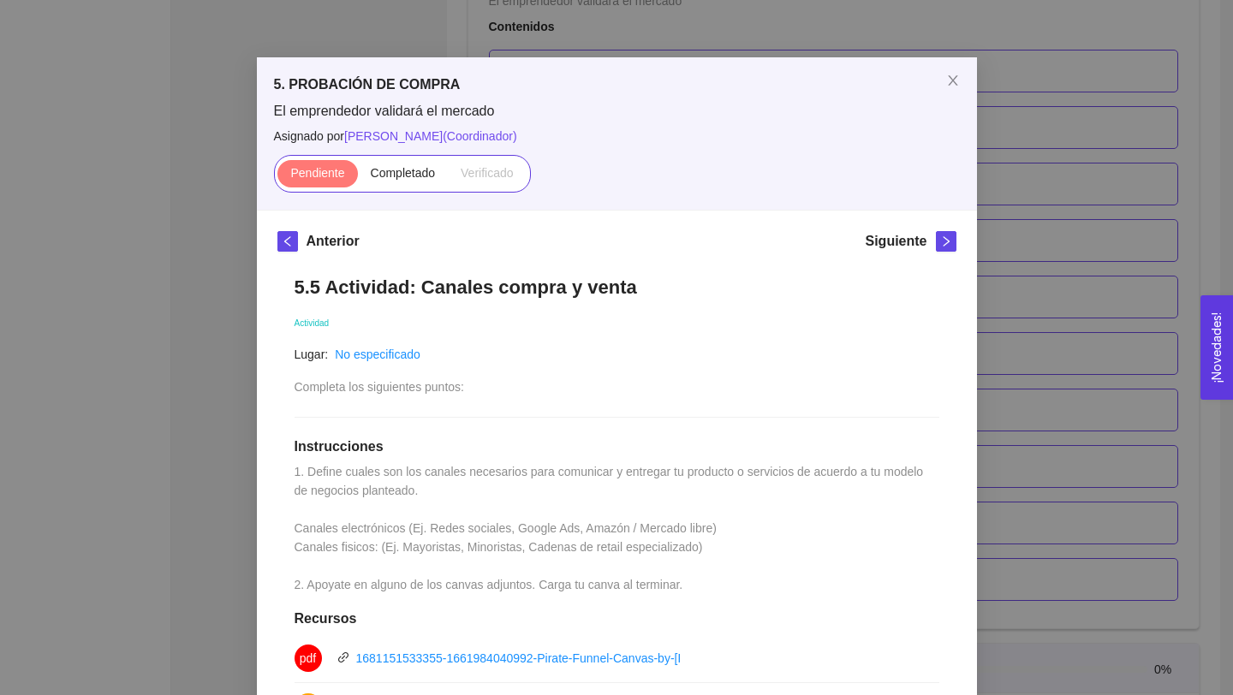
scroll to position [0, 0]
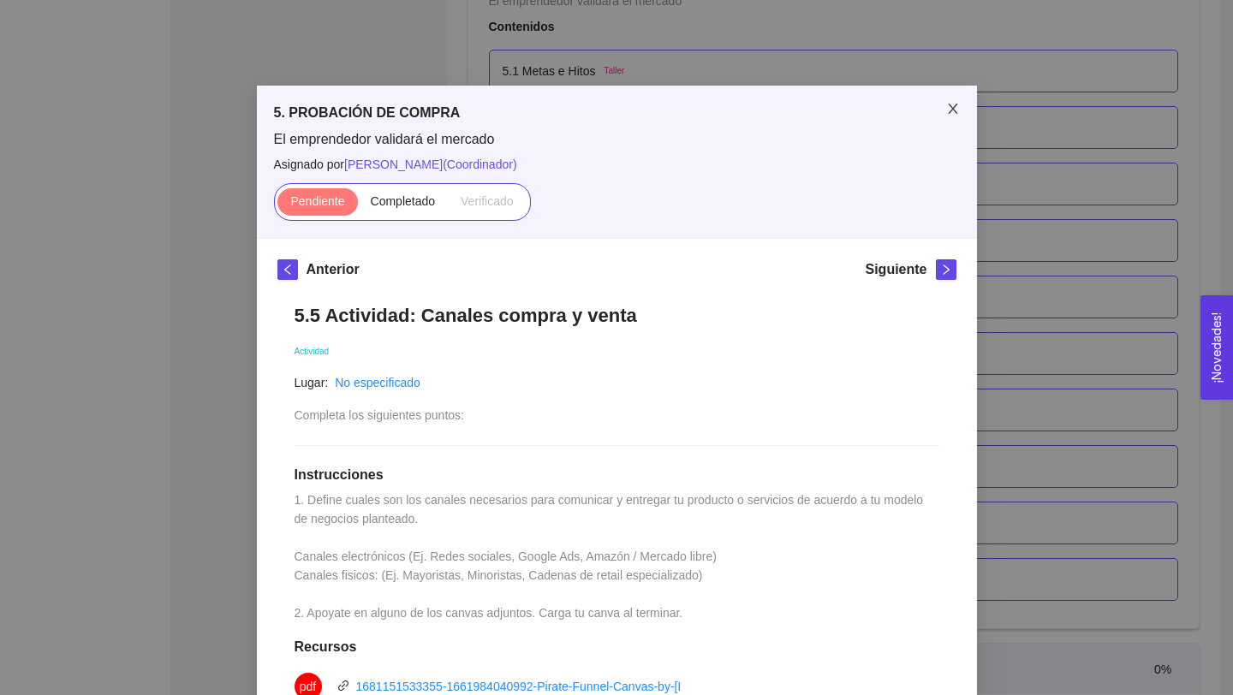
click at [955, 107] on icon "close" at bounding box center [952, 109] width 9 height 10
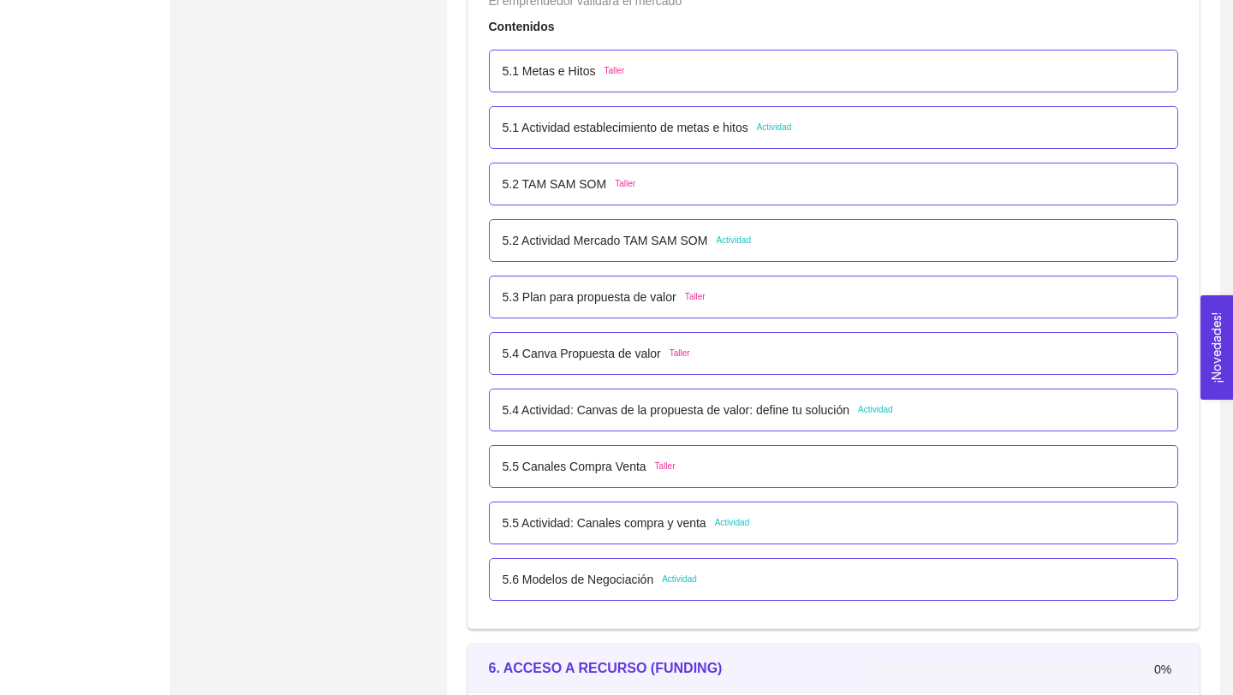
click at [742, 413] on p "5.4 Actividad: Canvas de la propuesta de valor: define tu solución" at bounding box center [676, 410] width 347 height 19
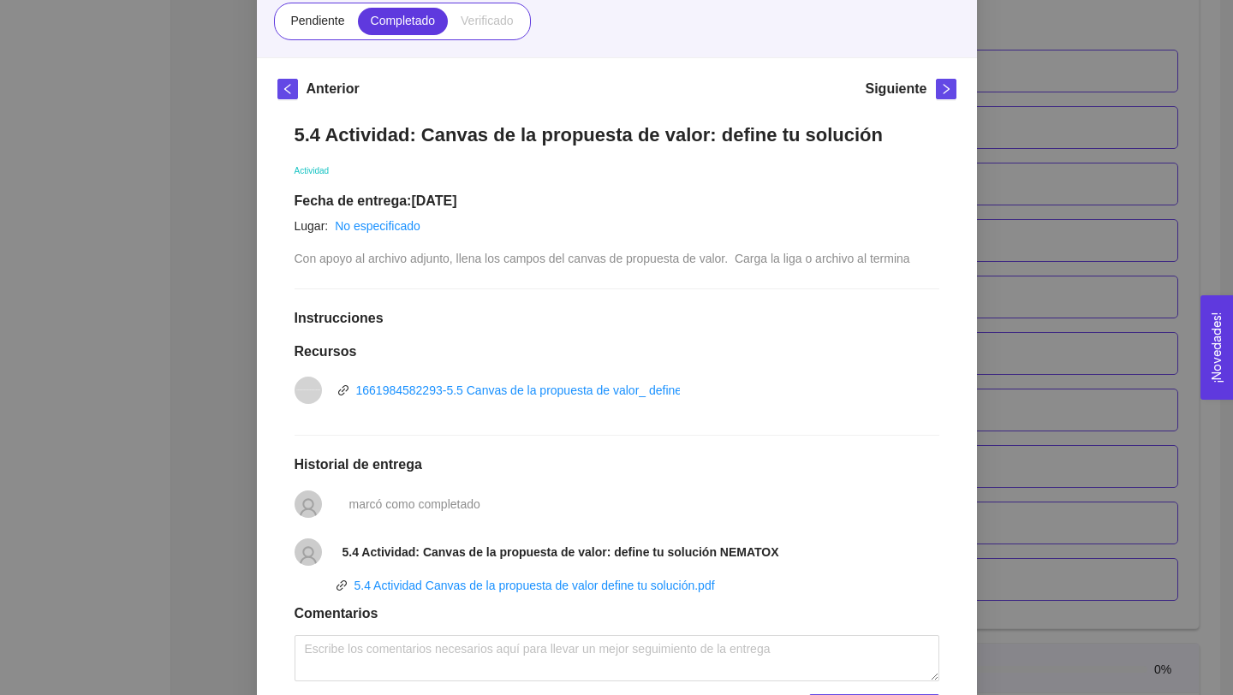
scroll to position [267, 0]
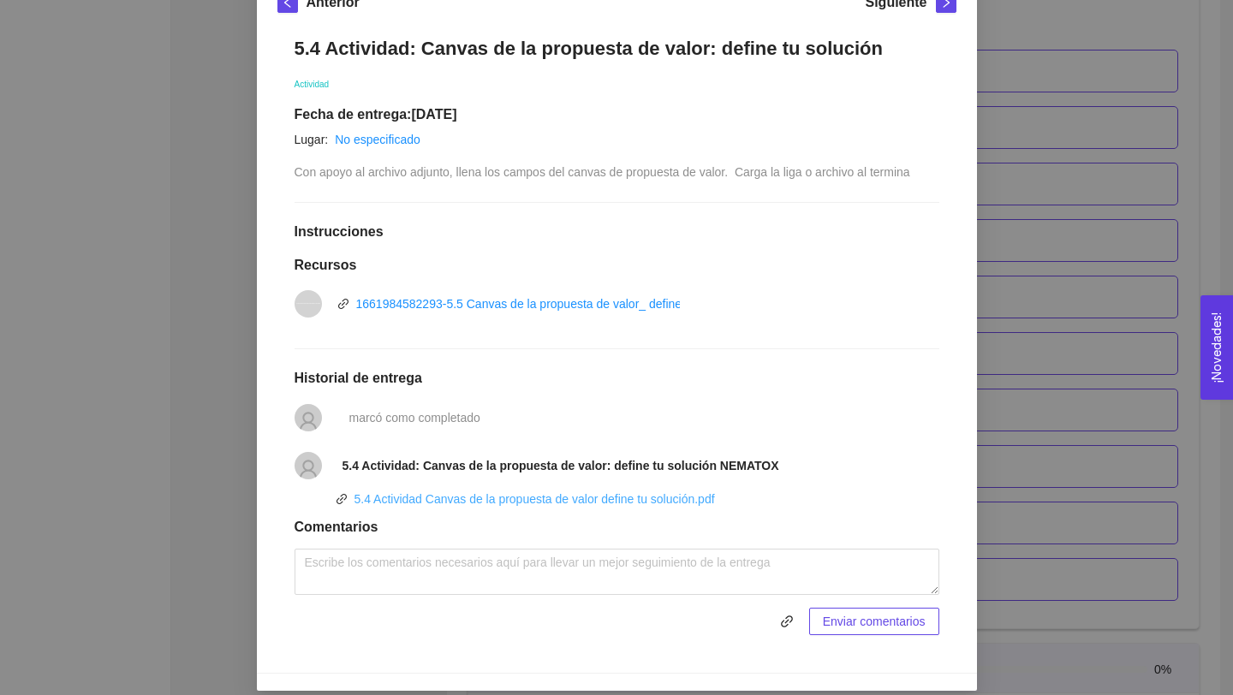
click at [648, 499] on link "5.4 Actividad Canvas de la propuesta de valor define tu solución.pdf" at bounding box center [535, 499] width 361 height 14
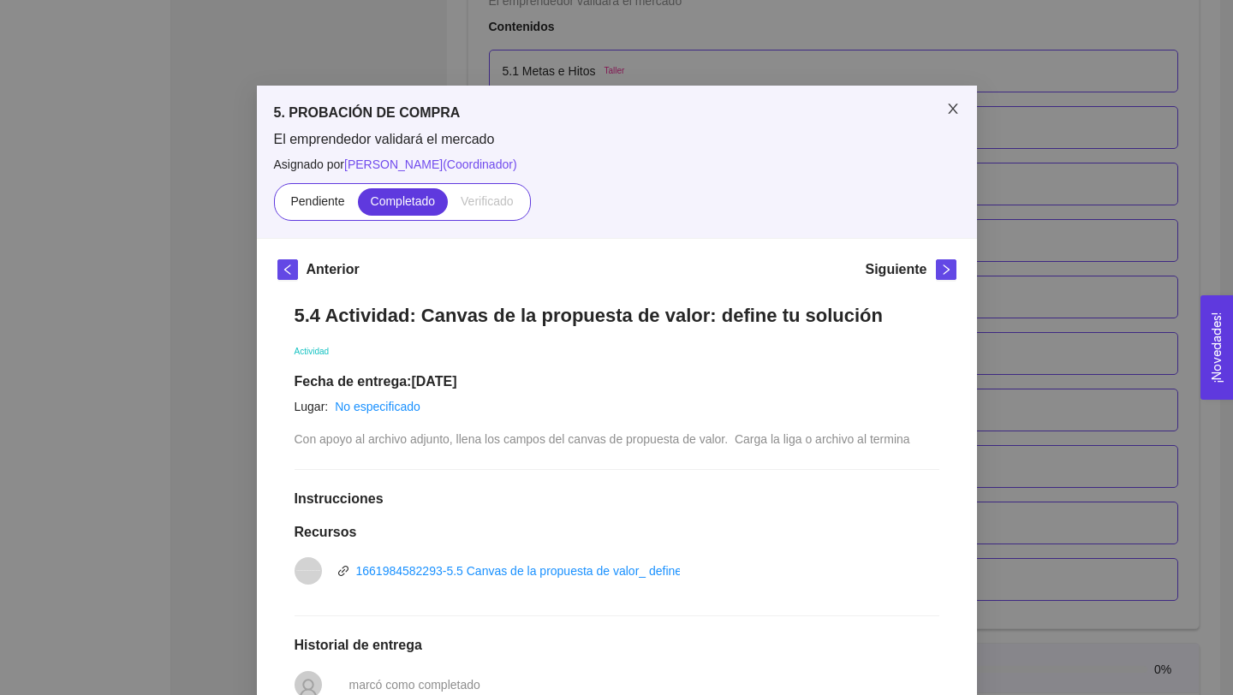
click at [944, 108] on span "Close" at bounding box center [953, 110] width 48 height 48
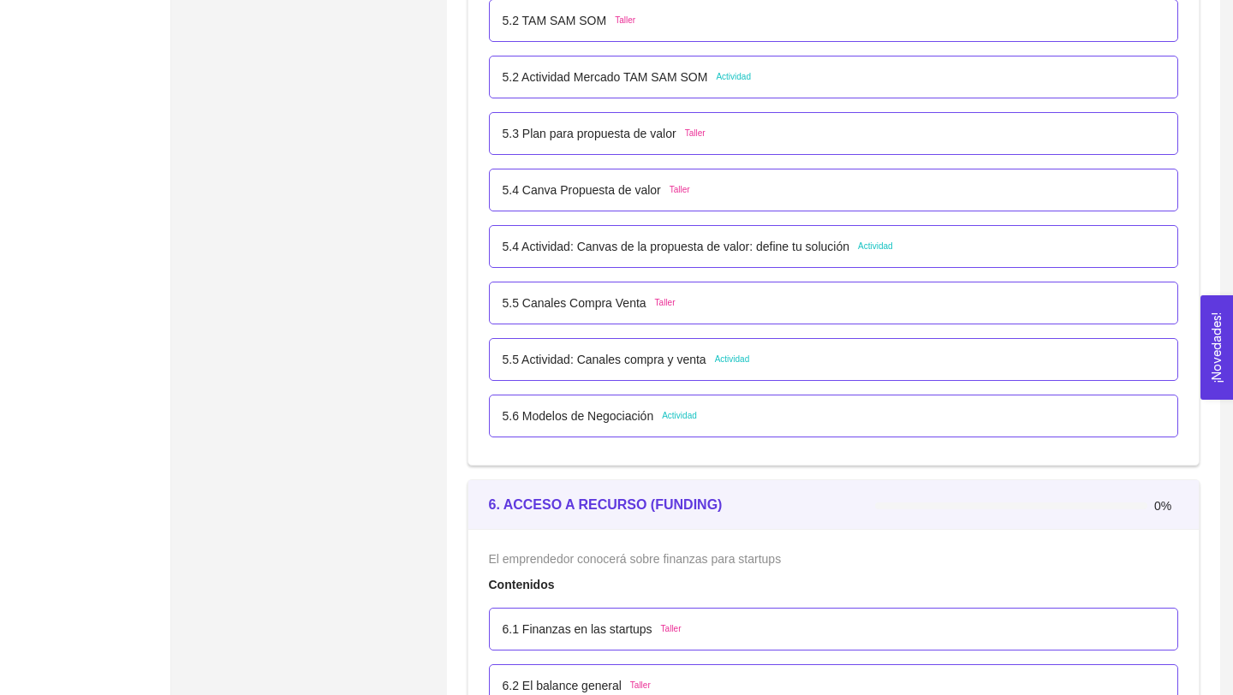
scroll to position [3499, 0]
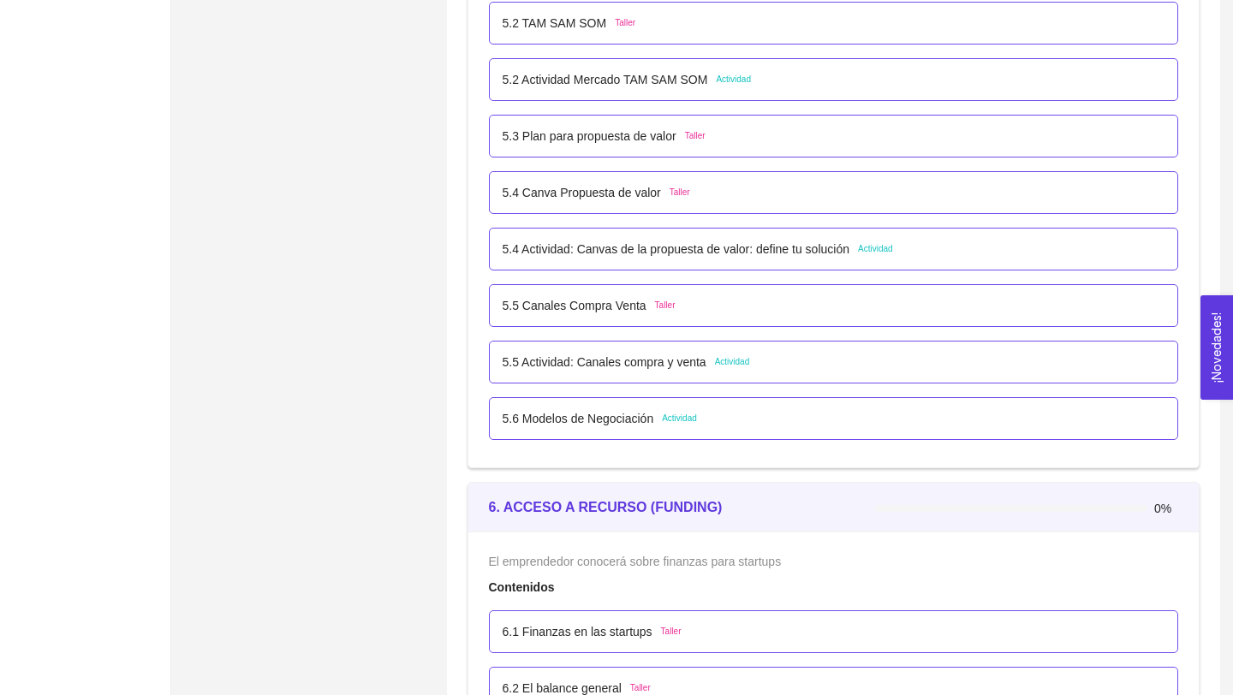
click at [638, 310] on p "5.5 Canales Compra Venta" at bounding box center [575, 305] width 144 height 19
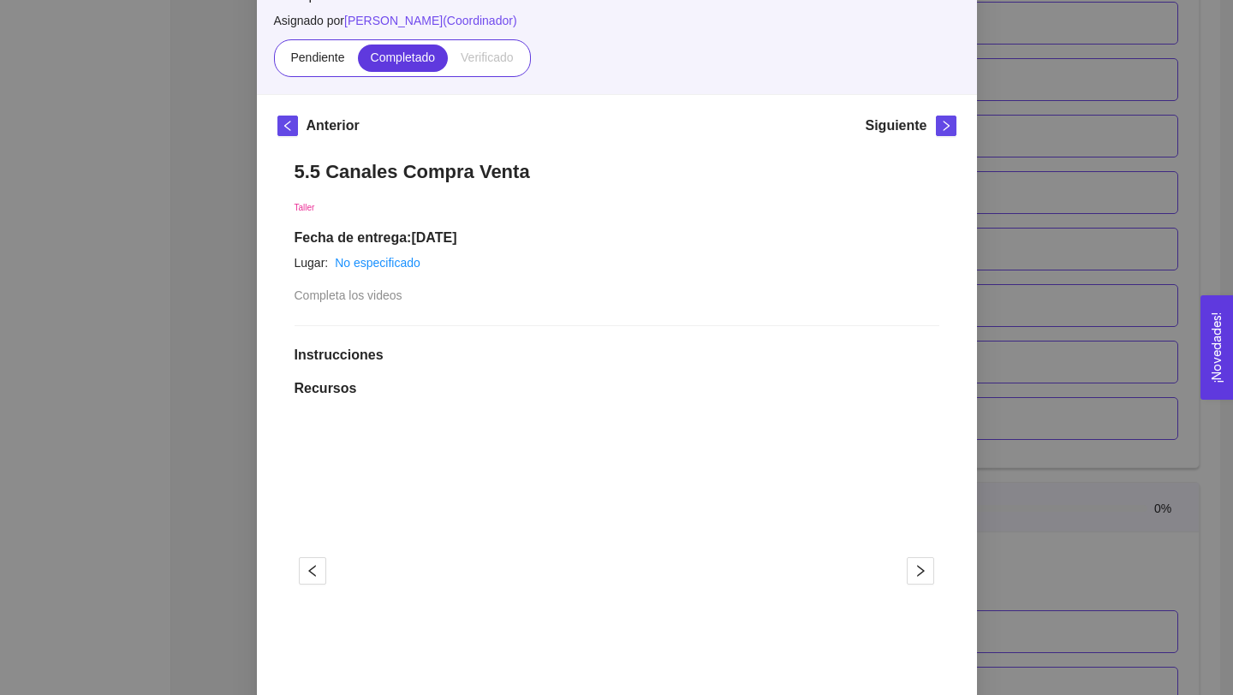
scroll to position [0, 0]
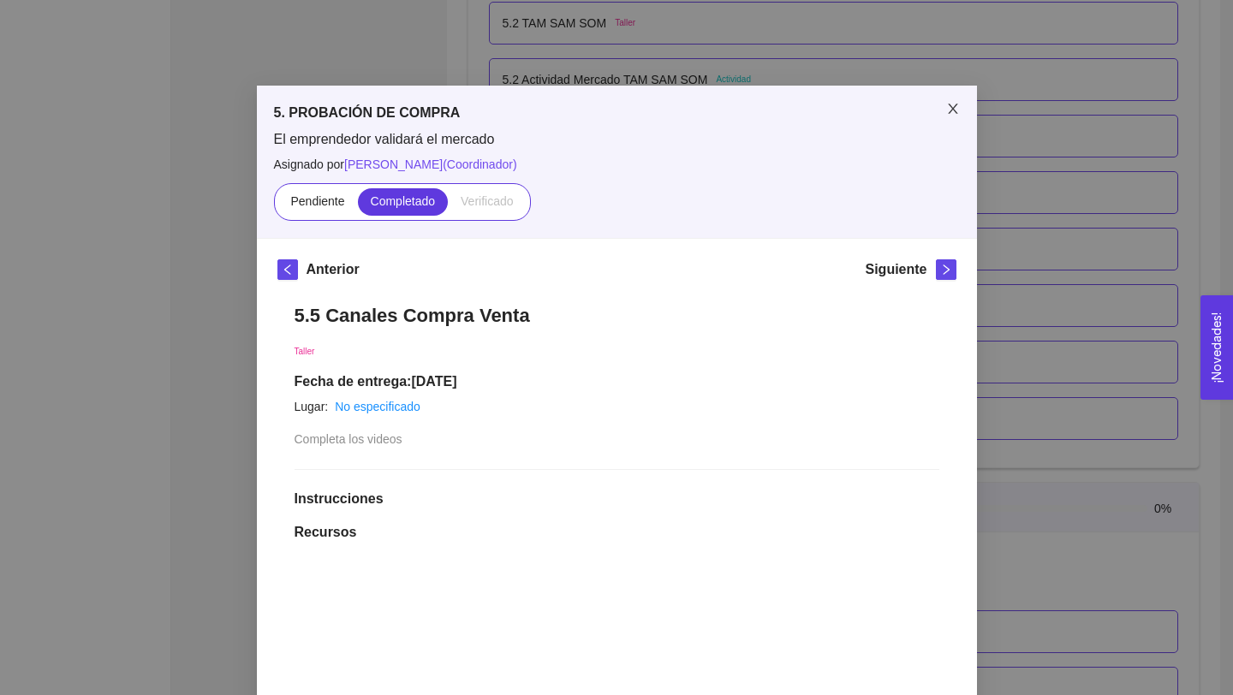
click at [947, 110] on icon "close" at bounding box center [953, 109] width 14 height 14
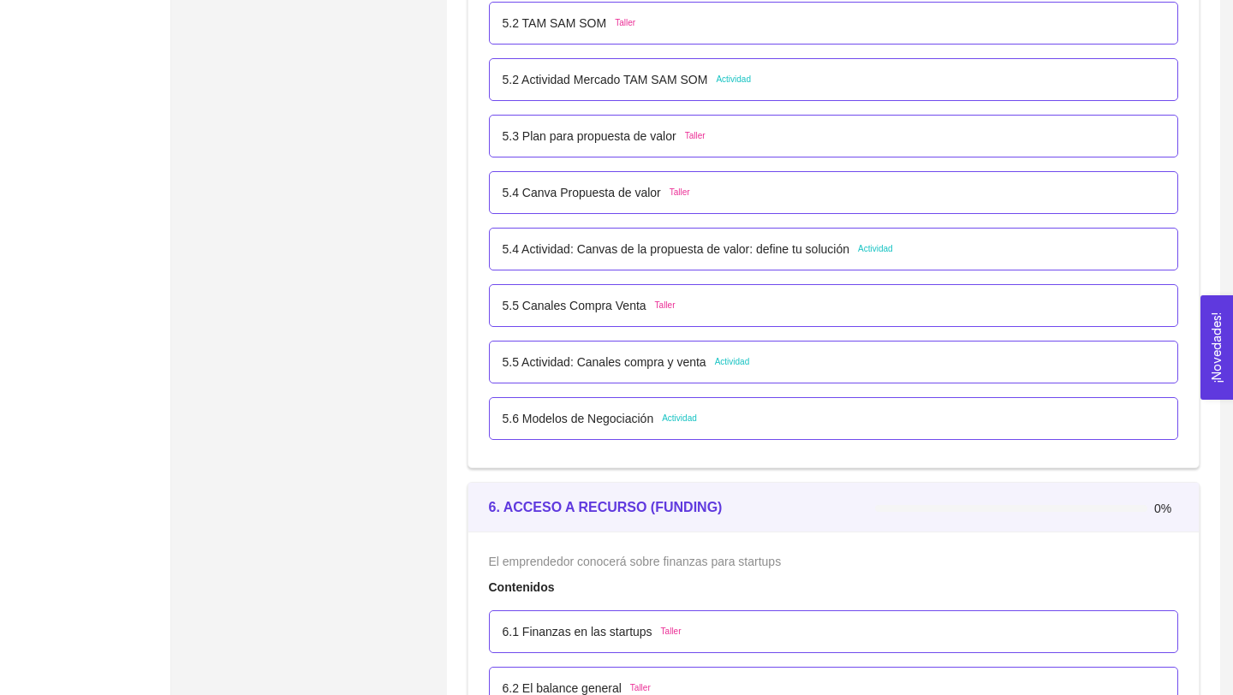
click at [639, 421] on p "5.6 Modelos de Negociación" at bounding box center [579, 418] width 152 height 19
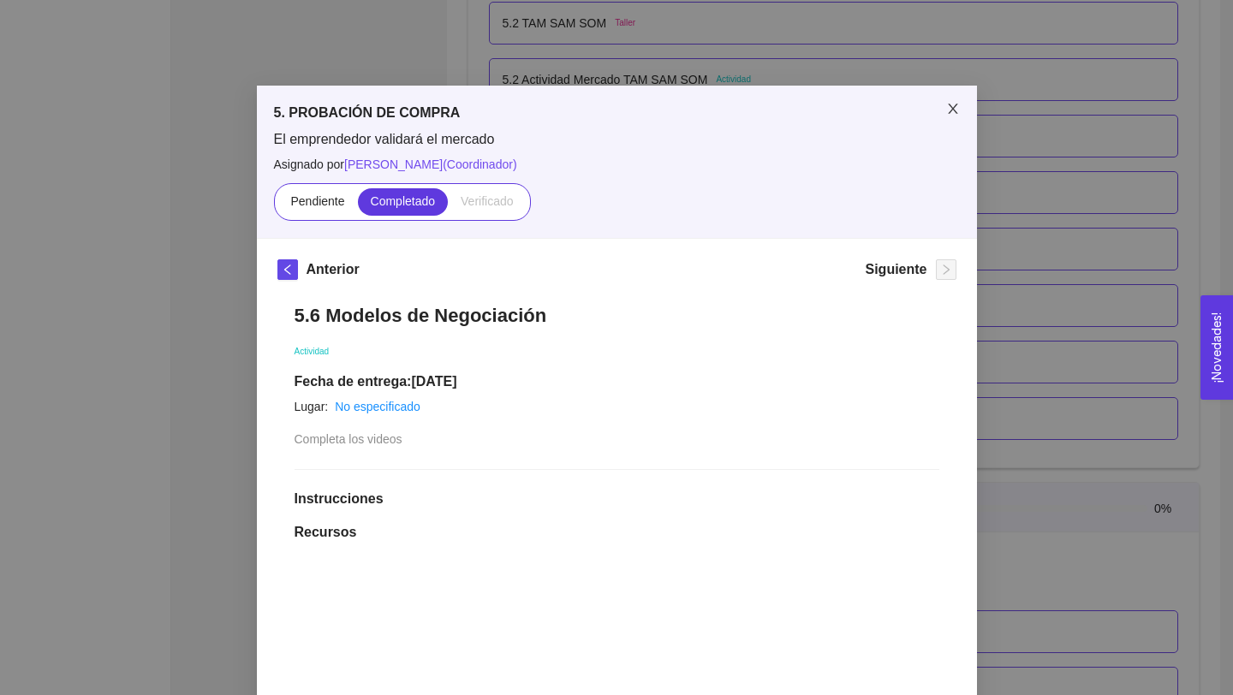
click at [955, 105] on icon "close" at bounding box center [953, 109] width 14 height 14
